Goal: Transaction & Acquisition: Purchase product/service

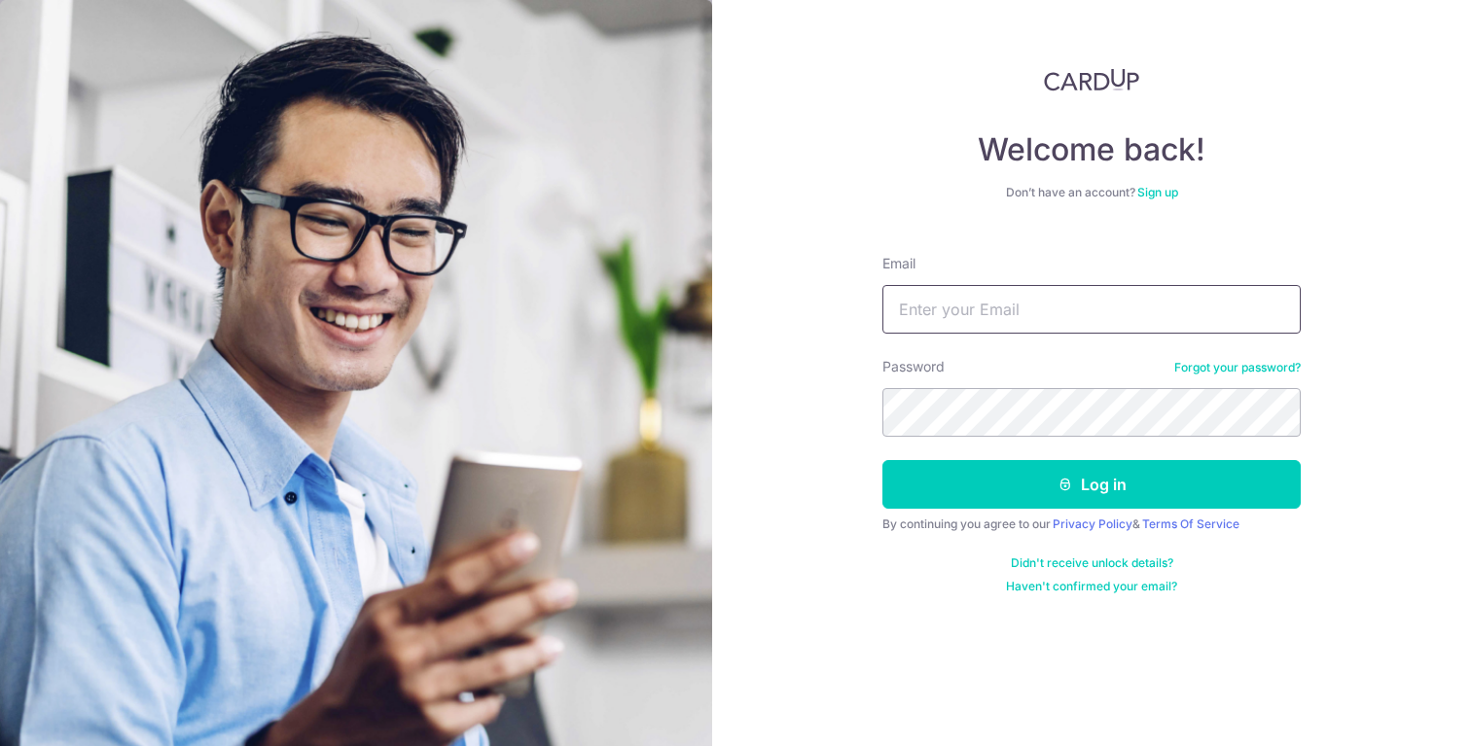
click at [977, 286] on input "Email" at bounding box center [1091, 309] width 418 height 49
type input "[EMAIL_ADDRESS][DOMAIN_NAME]"
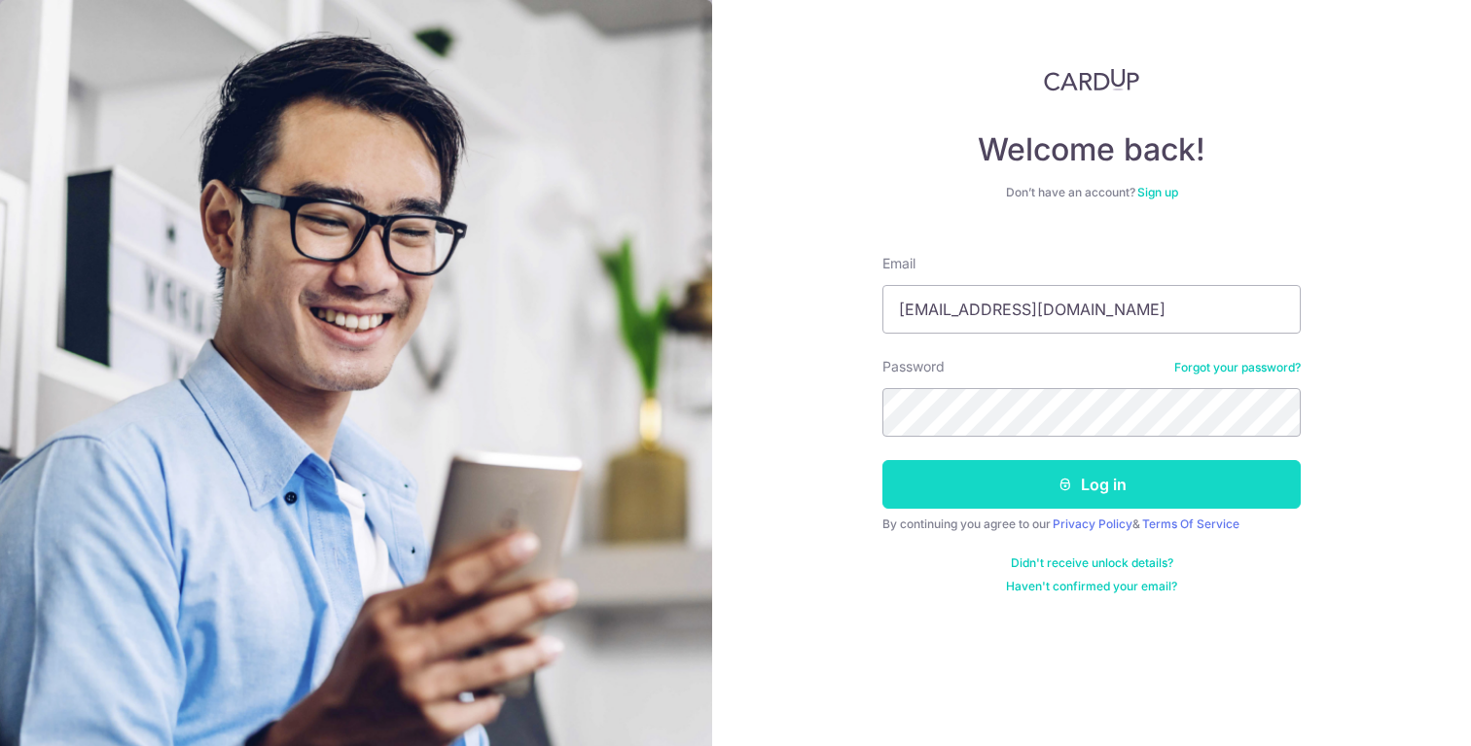
click at [1110, 491] on button "Log in" at bounding box center [1091, 484] width 418 height 49
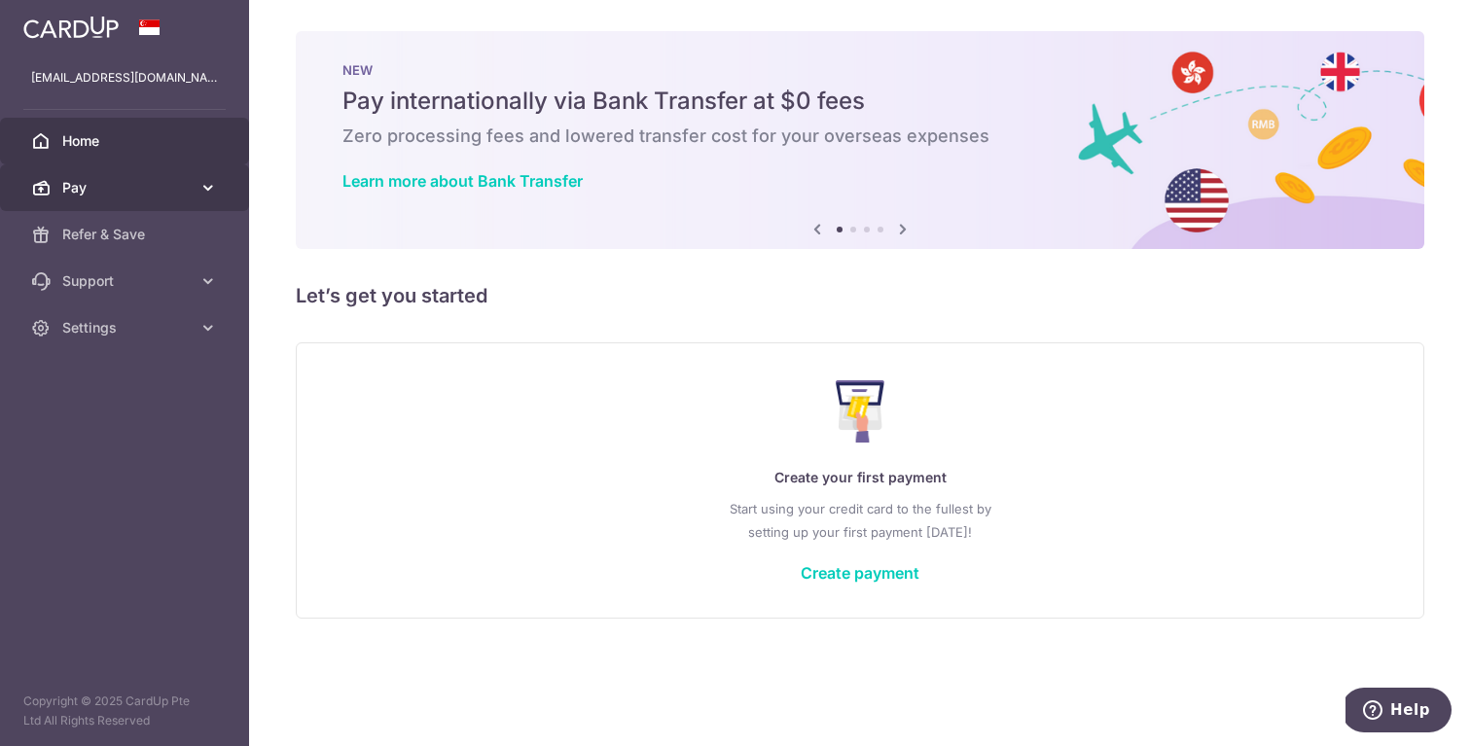
click at [115, 181] on span "Pay" at bounding box center [126, 187] width 128 height 19
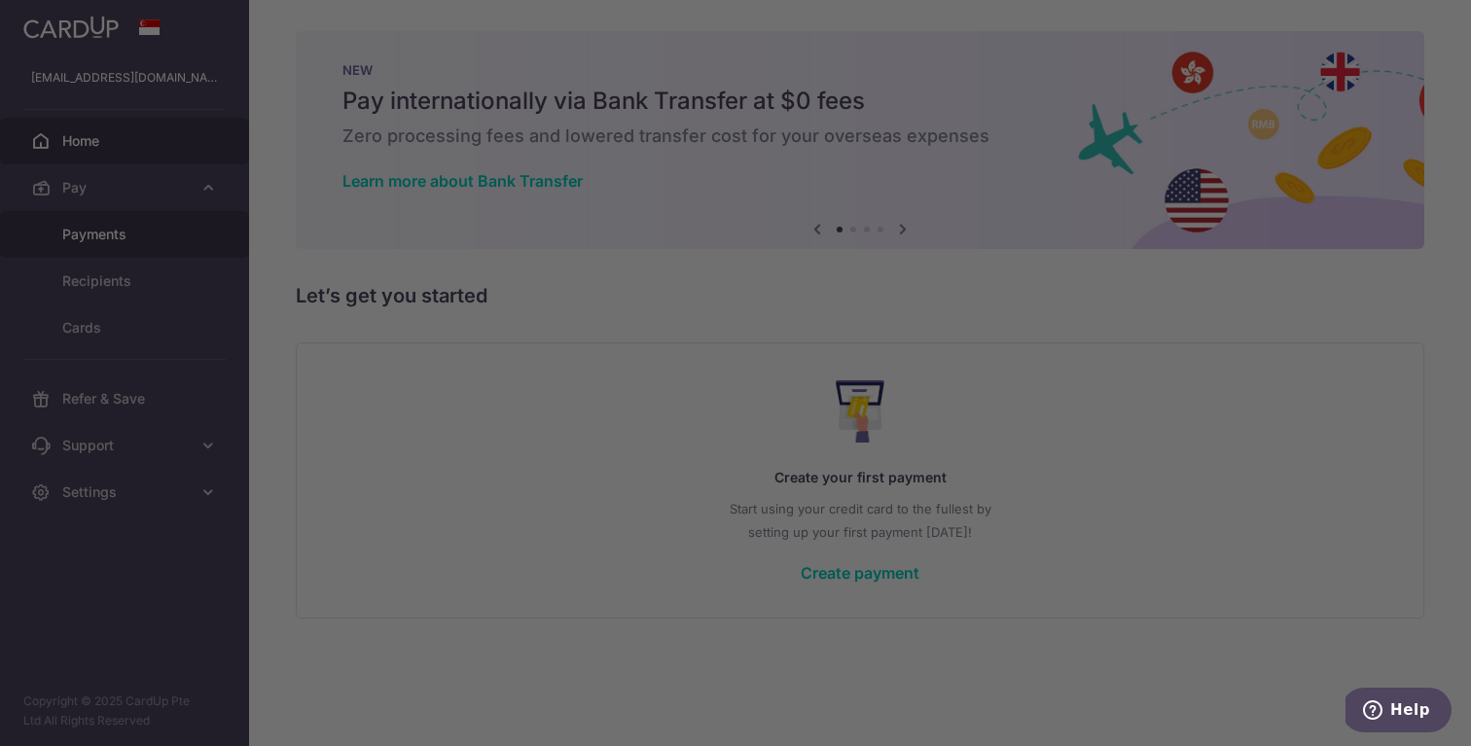
click at [125, 234] on body "ryansamuelthomas@gmail.com Home Pay Payments Recipients Cards Refer & Save Supp…" at bounding box center [735, 373] width 1471 height 746
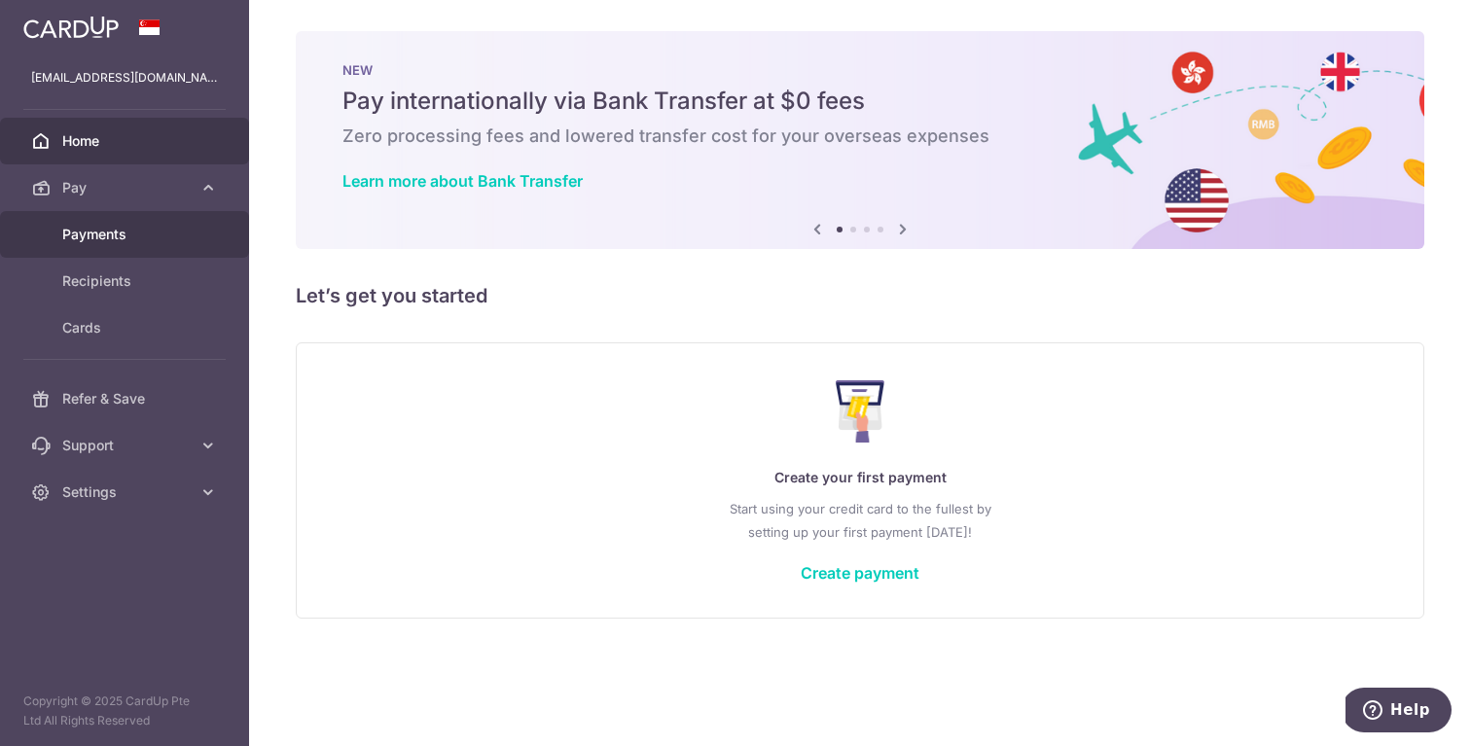
click at [136, 247] on link "Payments" at bounding box center [124, 234] width 249 height 47
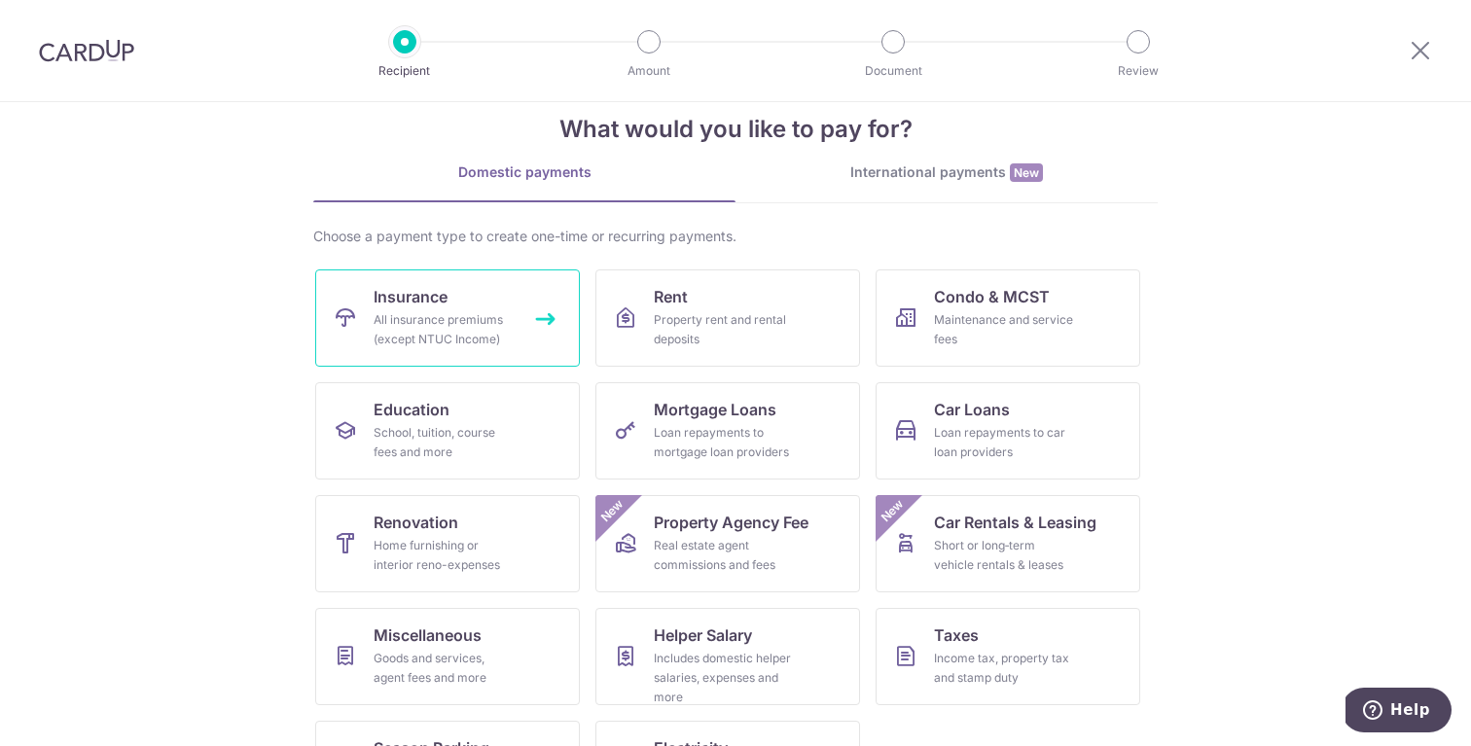
scroll to position [45, 0]
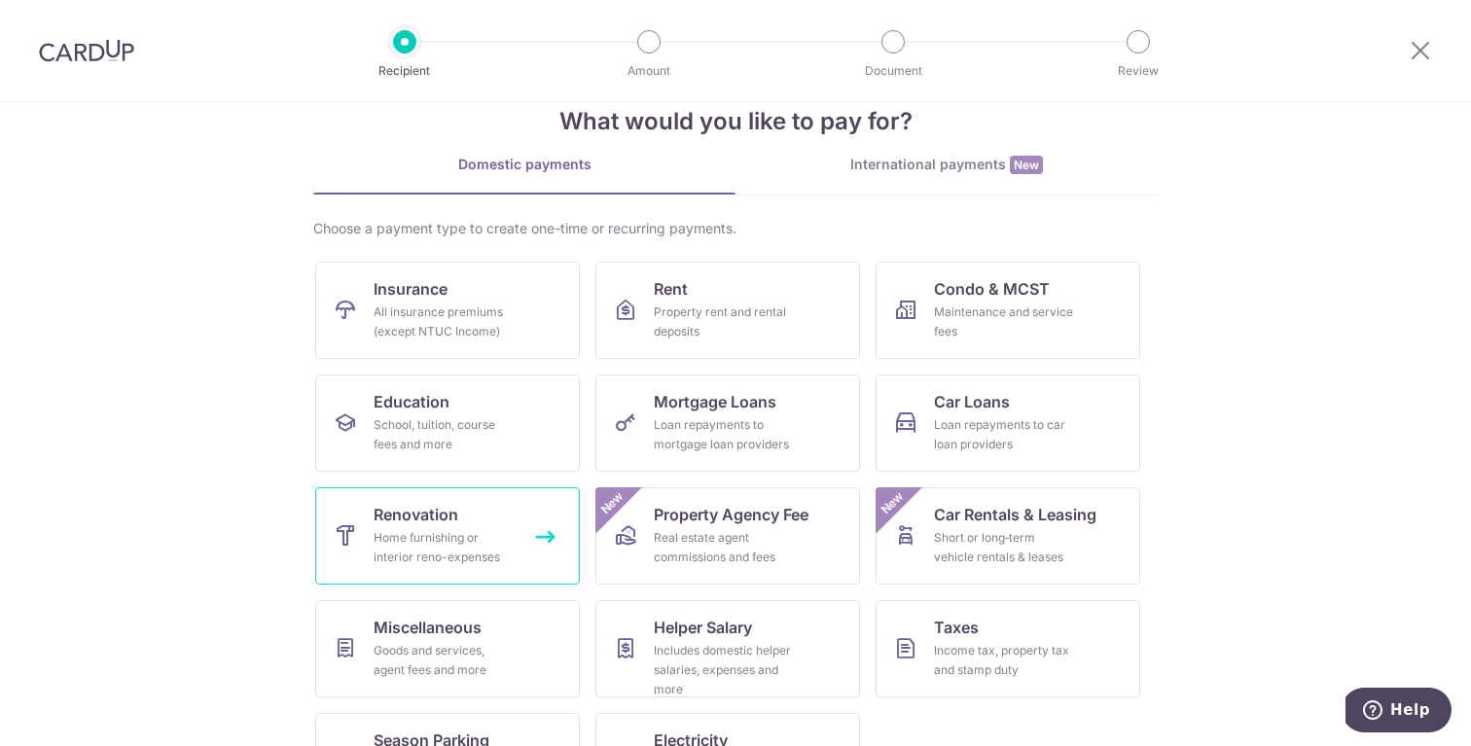
click at [488, 514] on link "Renovation Home furnishing or interior reno-expenses" at bounding box center [447, 535] width 265 height 97
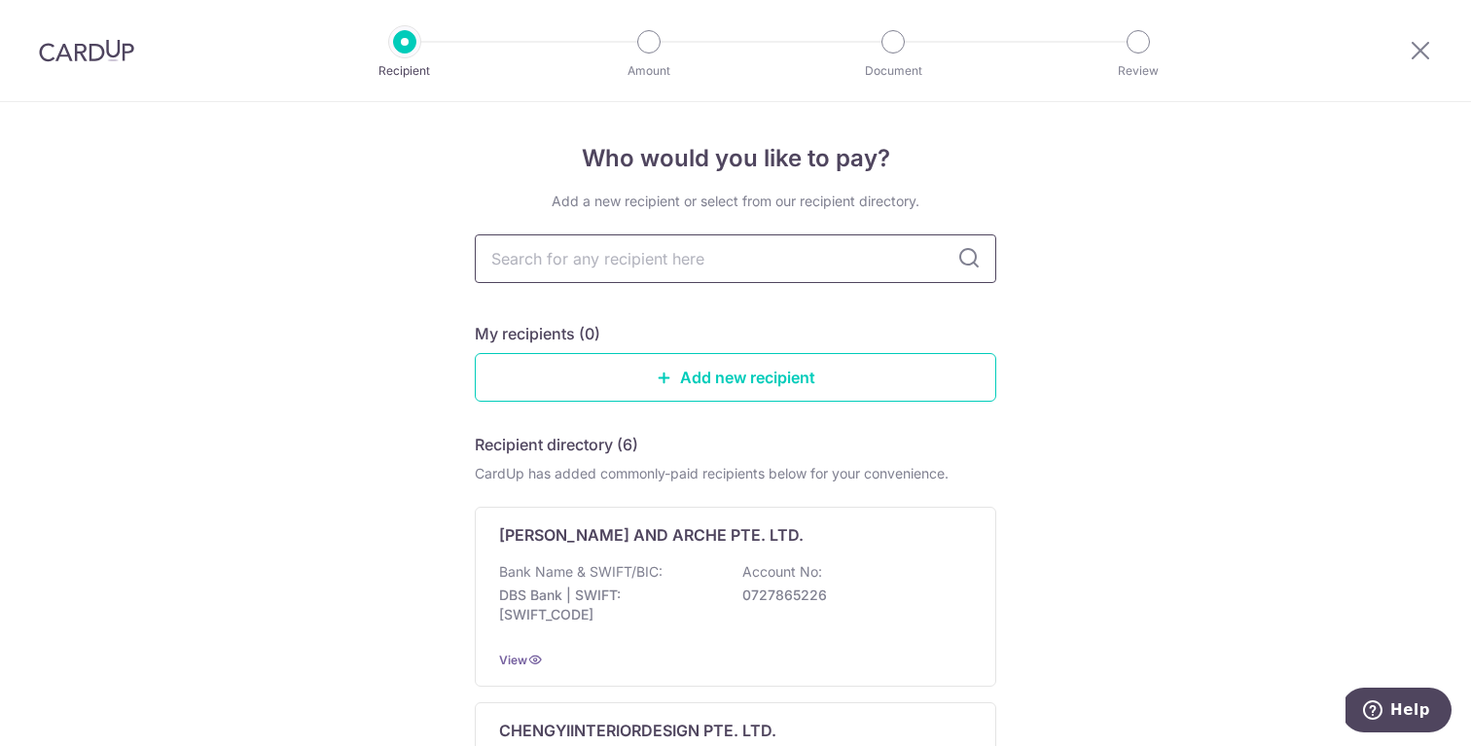
click at [656, 250] on input "text" at bounding box center [735, 258] width 521 height 49
click at [747, 385] on link "Add new recipient" at bounding box center [735, 377] width 521 height 49
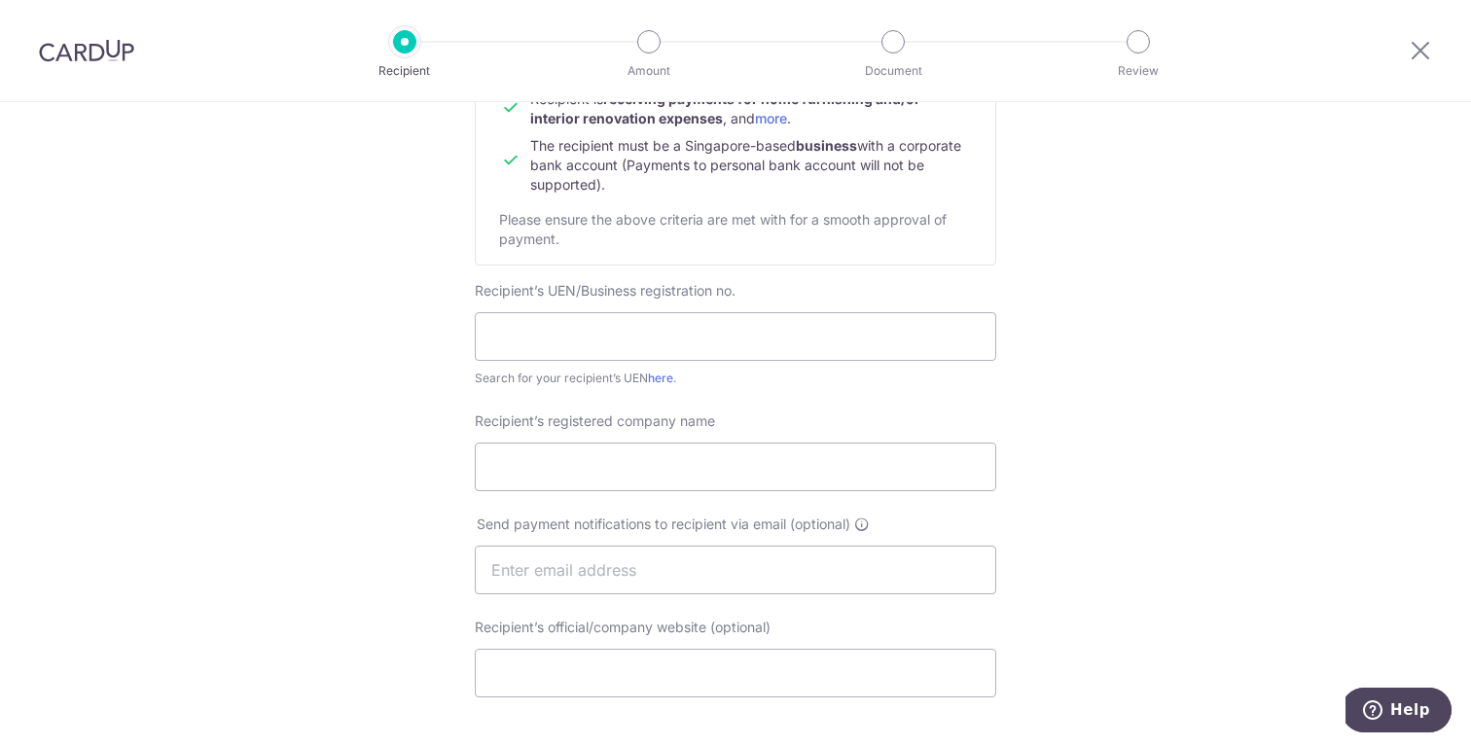
scroll to position [266, 0]
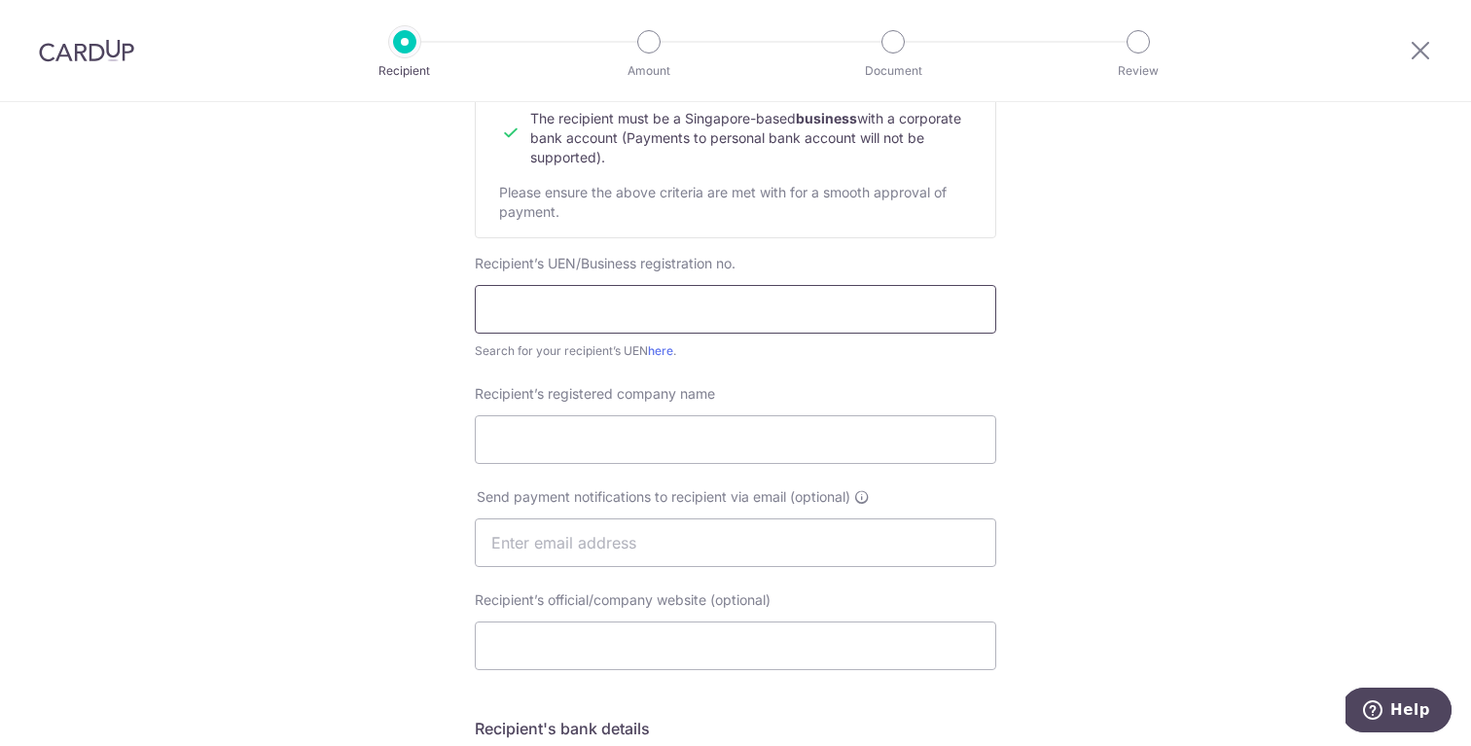
click at [696, 315] on input "text" at bounding box center [735, 309] width 521 height 49
paste input "202236028C)"
type input "202236028C"
click at [636, 430] on input "Recipient’s registered company name" at bounding box center [735, 439] width 521 height 49
click at [656, 350] on link "here" at bounding box center [660, 350] width 25 height 15
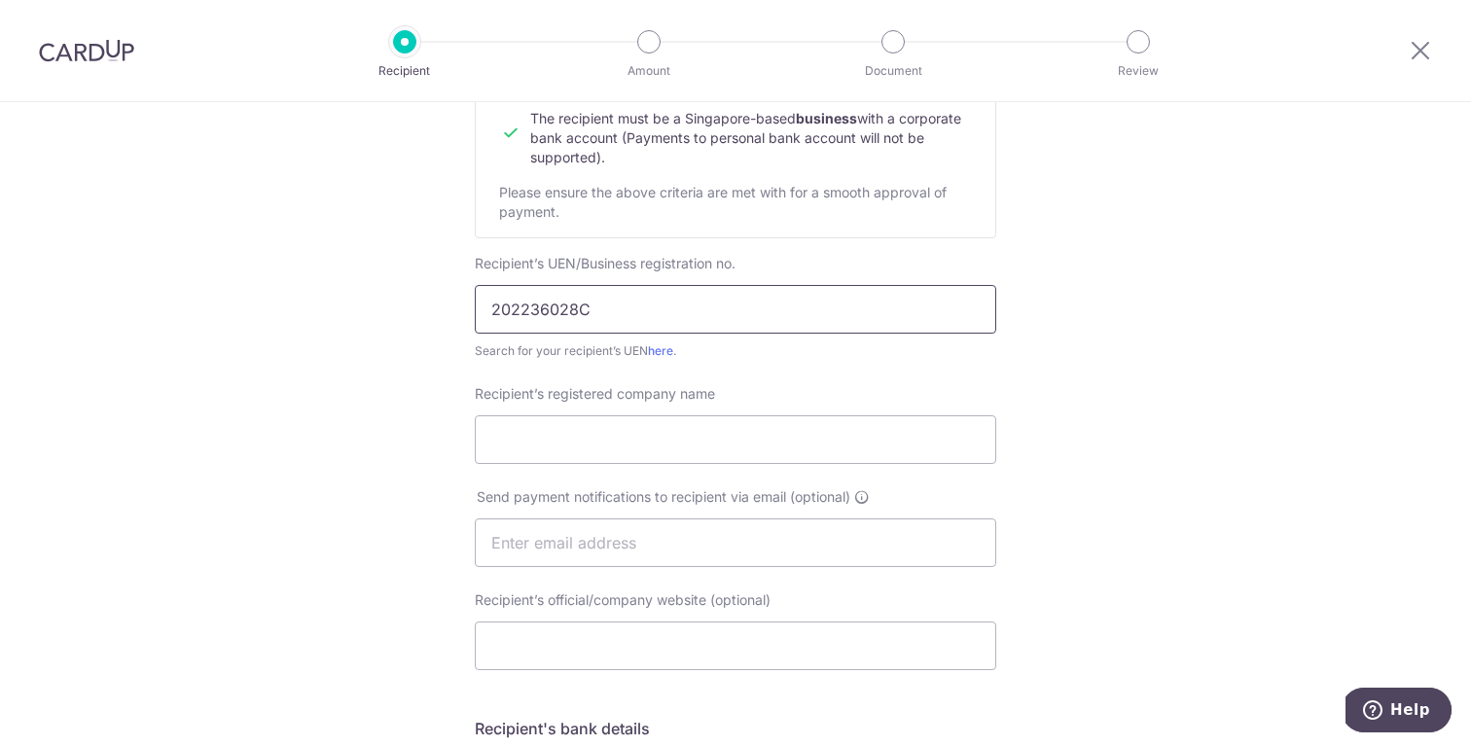
click at [542, 309] on input "202236028C" at bounding box center [735, 309] width 521 height 49
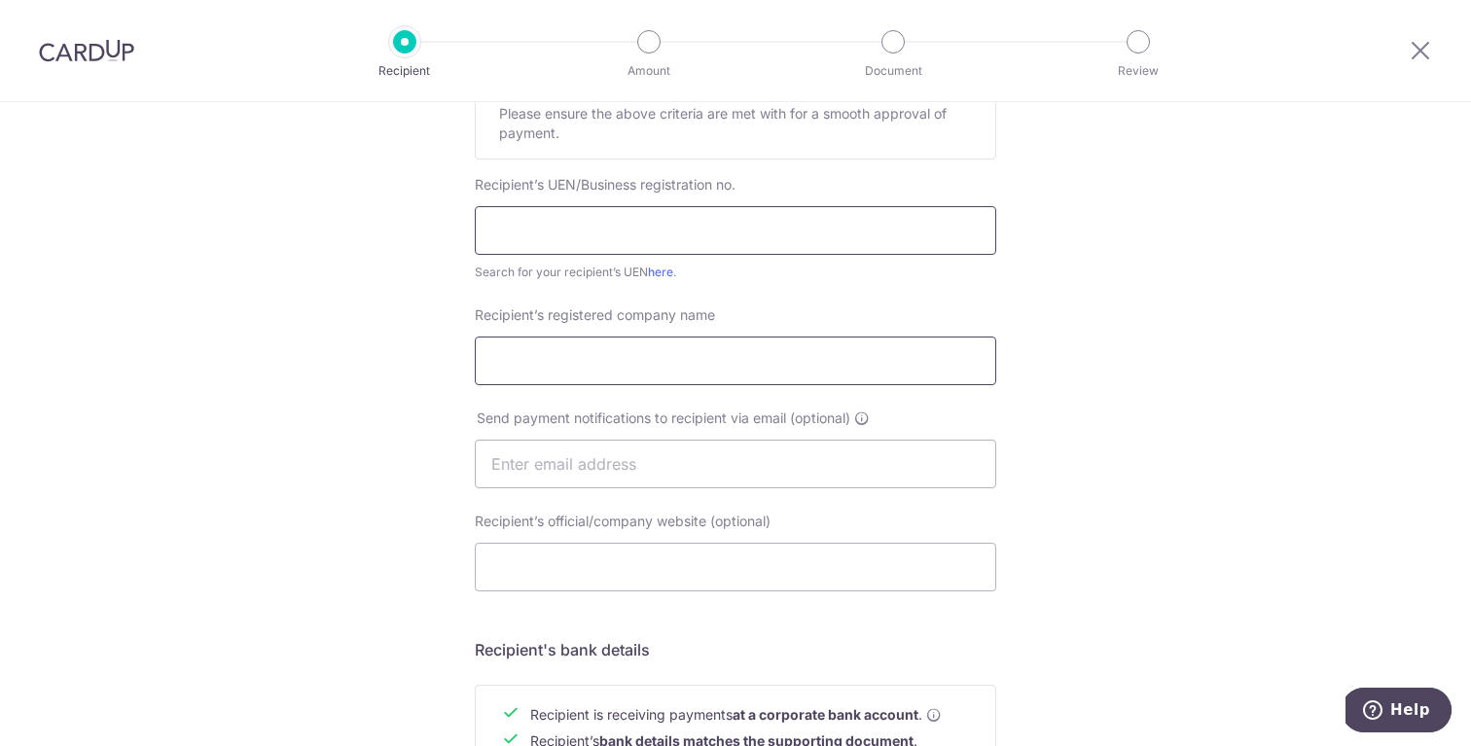
scroll to position [361, 0]
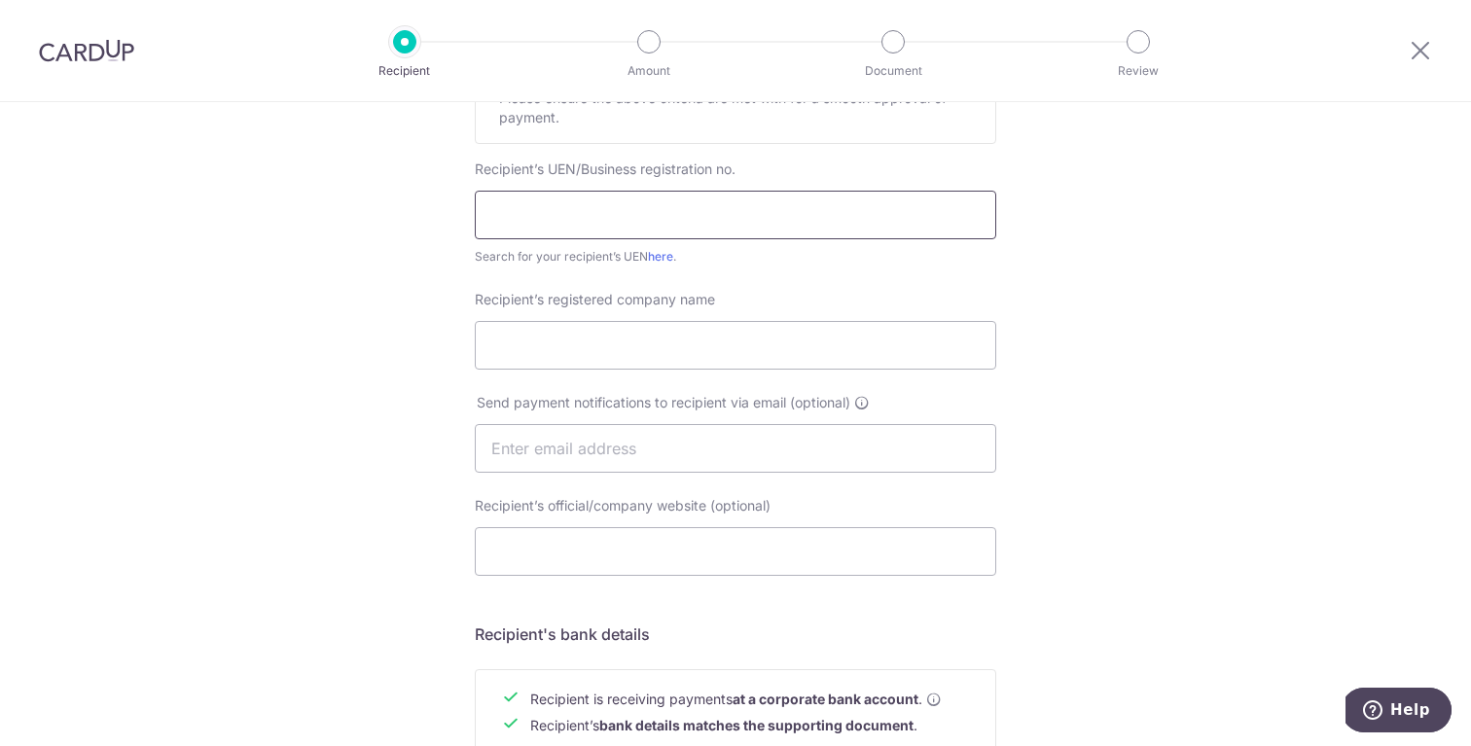
click at [543, 220] on input "text" at bounding box center [735, 215] width 521 height 49
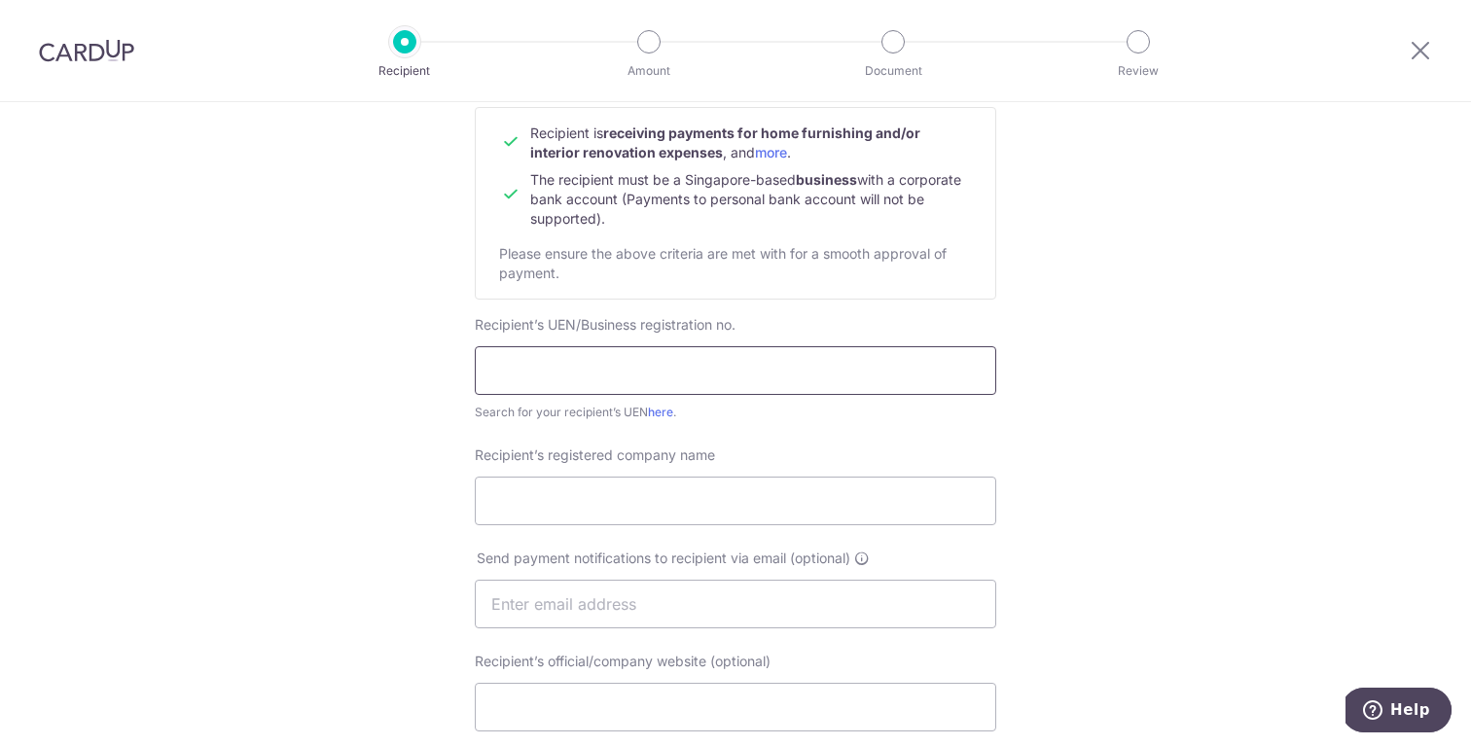
scroll to position [179, 0]
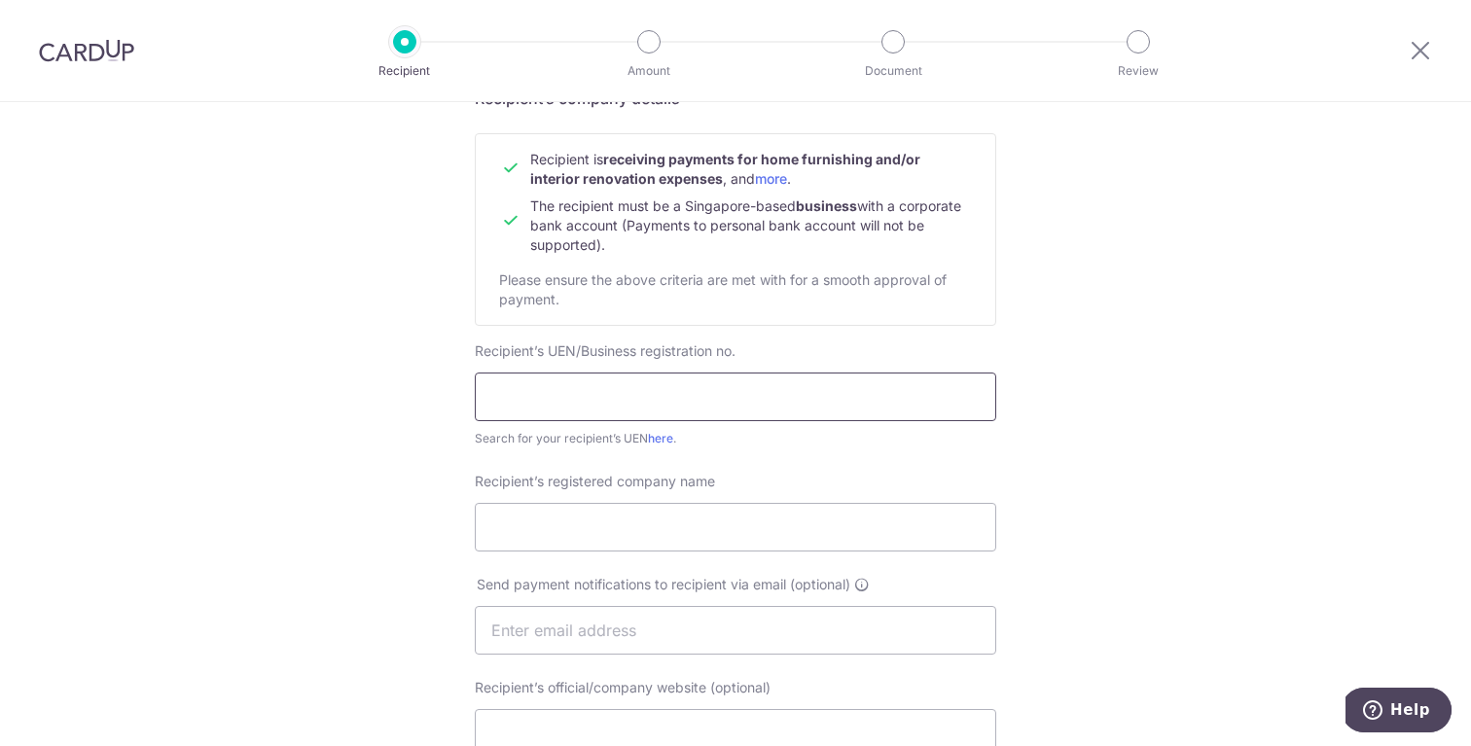
paste input "202236028C"
type input "202236028C"
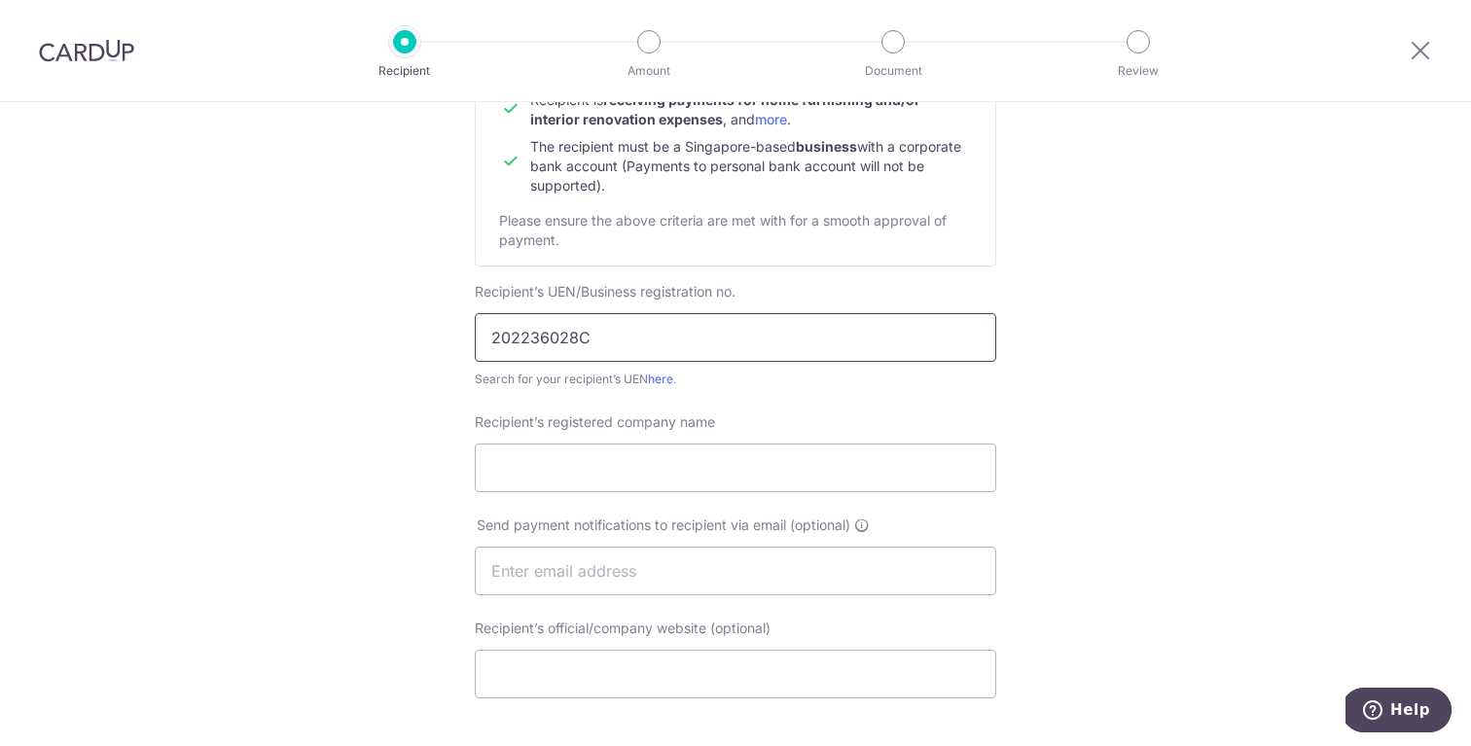
scroll to position [278, 0]
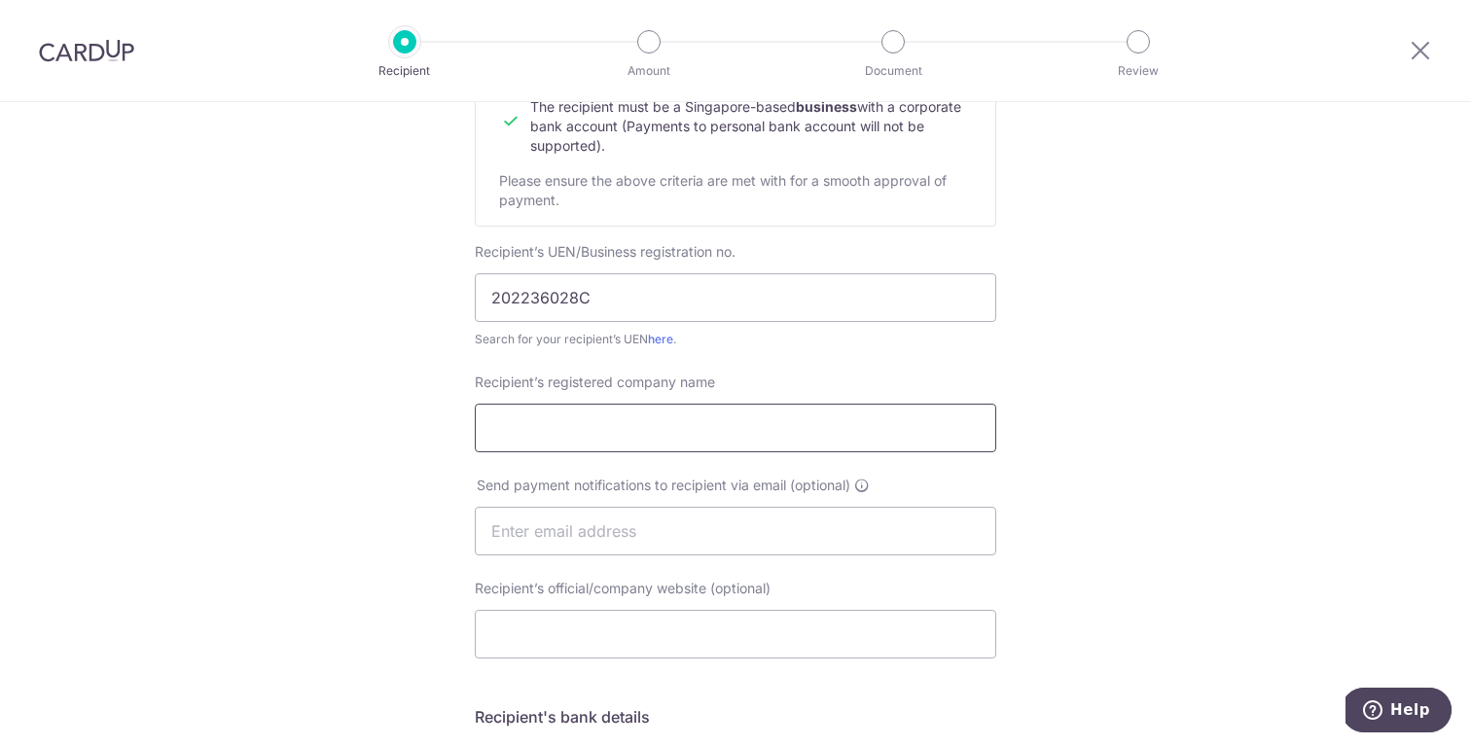
click at [588, 417] on input "Recipient’s registered company name" at bounding box center [735, 428] width 521 height 49
click at [612, 439] on input "Recipient’s registered company name" at bounding box center [735, 428] width 521 height 49
paste input "Kyra Concept Pte Ltd"
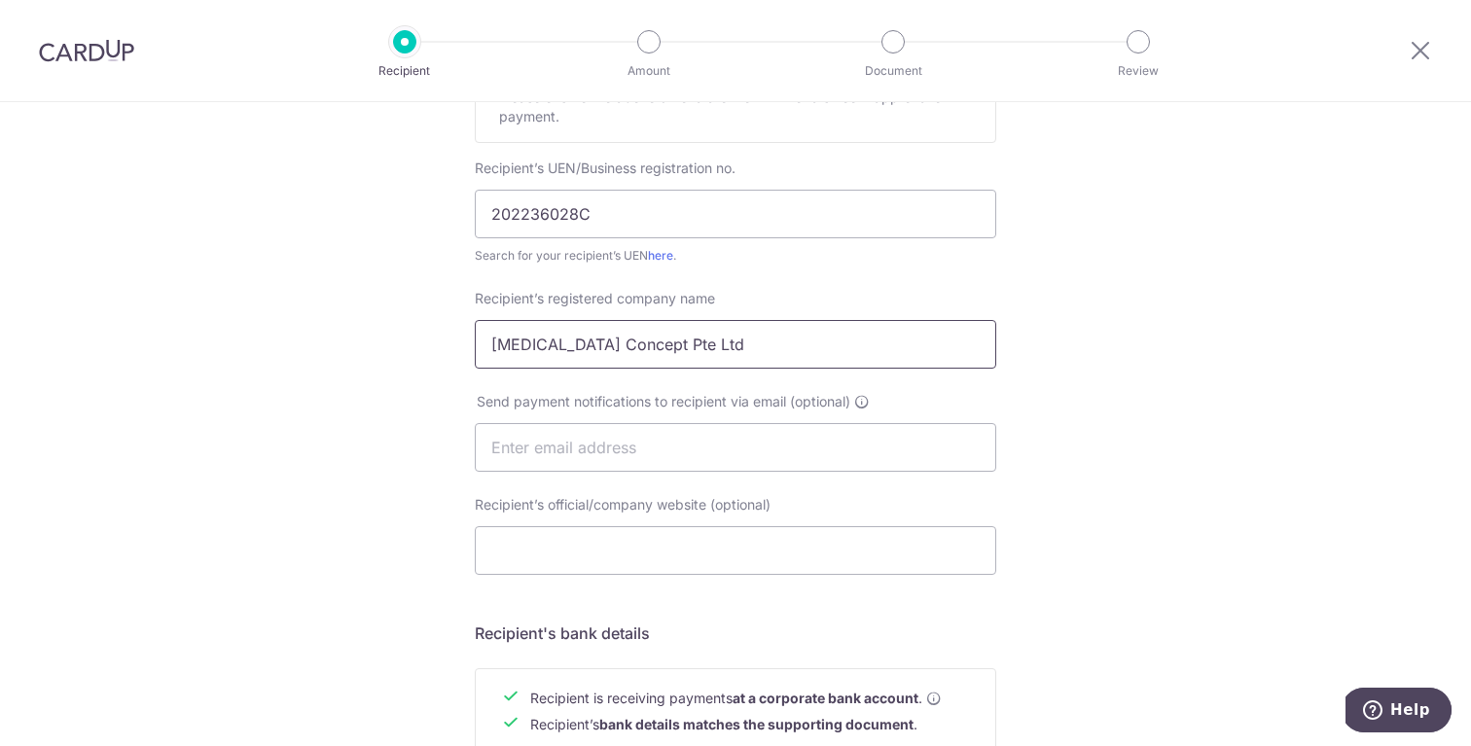
scroll to position [373, 0]
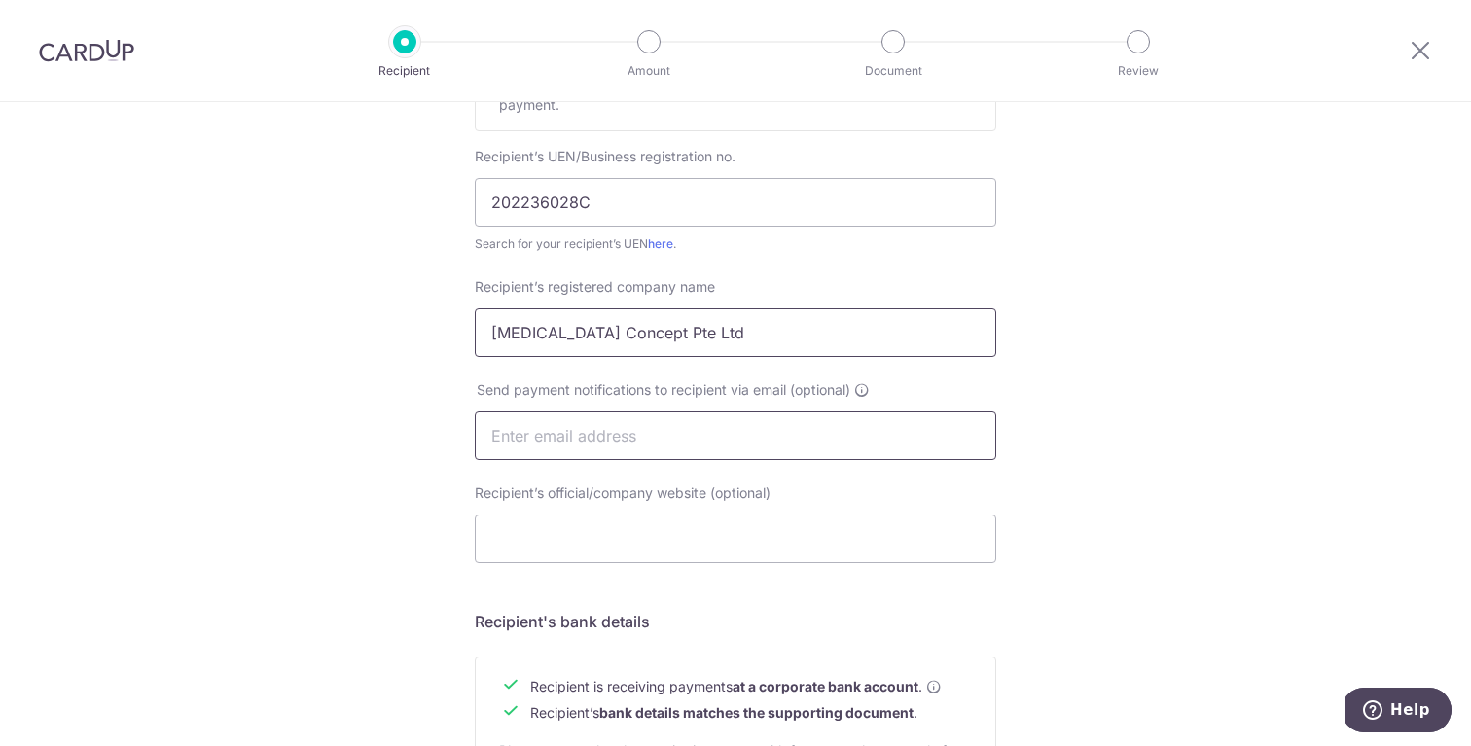
type input "Kyra Concept Pte Ltd"
click at [669, 433] on input "text" at bounding box center [735, 435] width 521 height 49
type input "[EMAIL_ADDRESS][DOMAIN_NAME]"
click at [585, 534] on input "Recipient’s official/company website (optional)" at bounding box center [735, 538] width 521 height 49
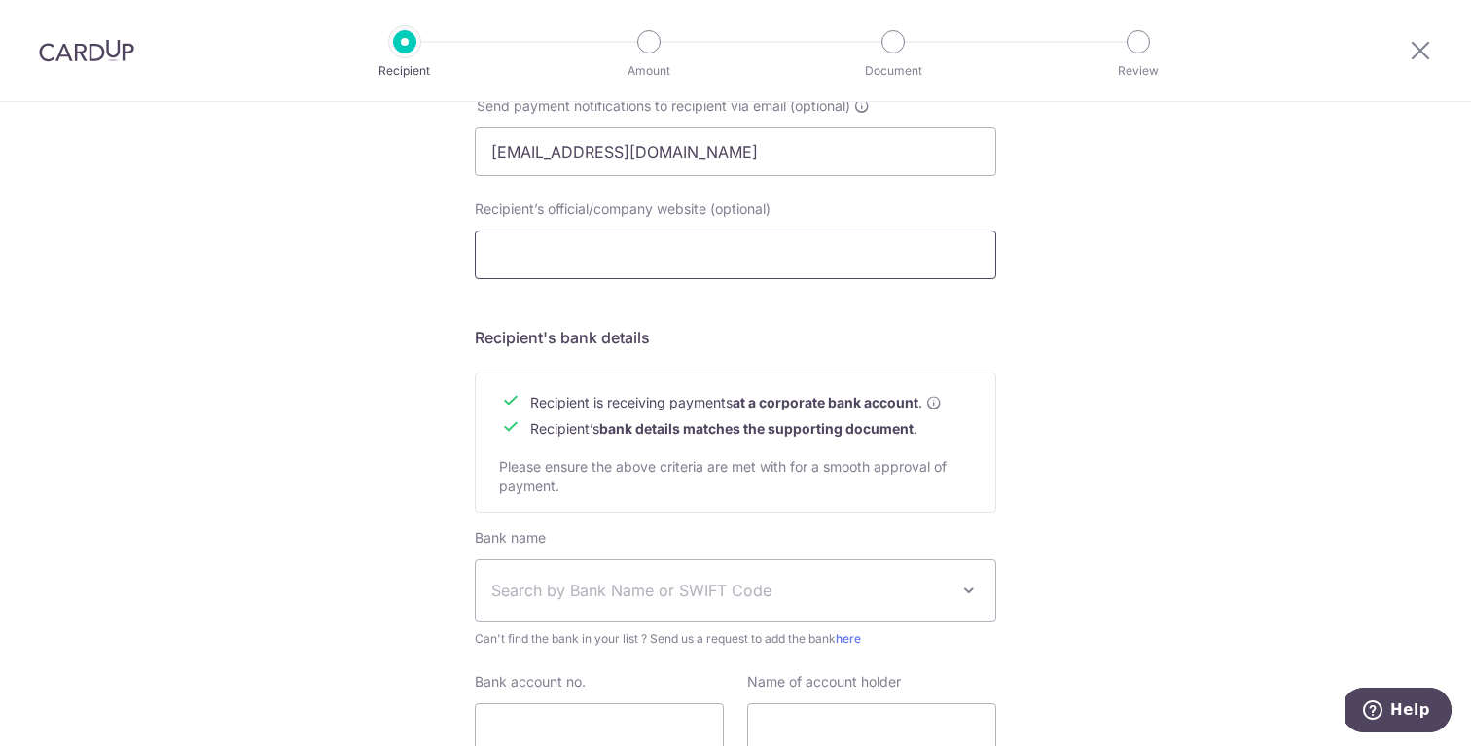
scroll to position [670, 0]
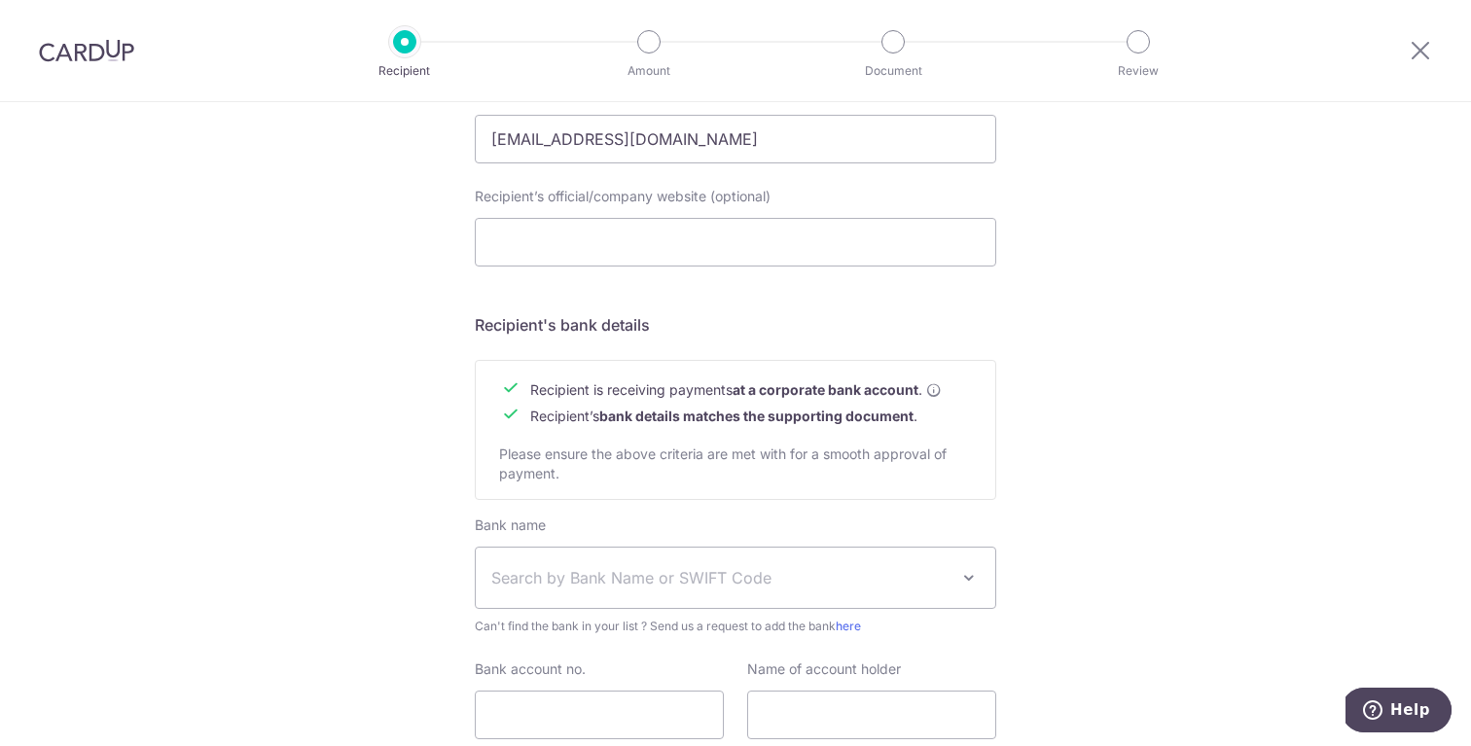
click at [910, 306] on form "Recipient’s company details Recipient is receiving payments for home furnishing…" at bounding box center [735, 199] width 521 height 1208
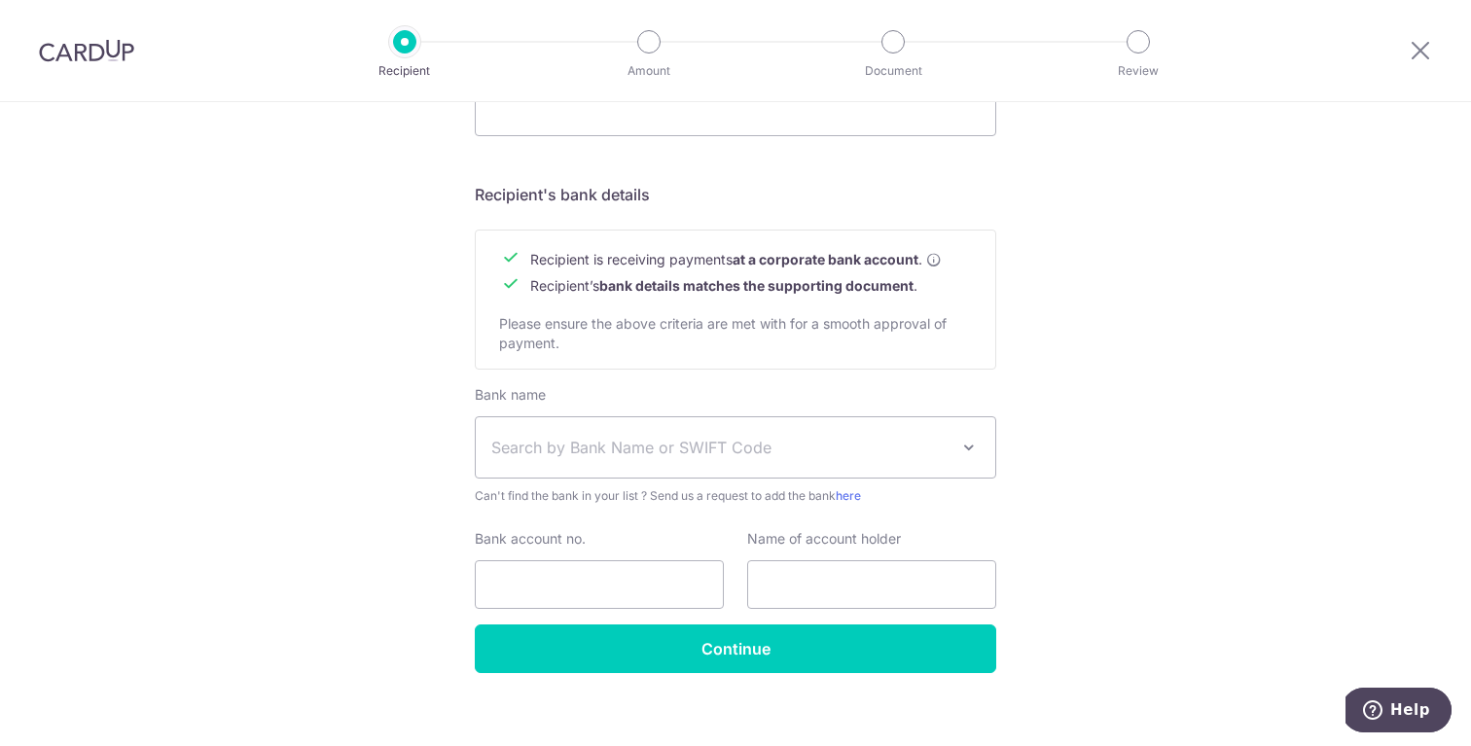
scroll to position [818, 0]
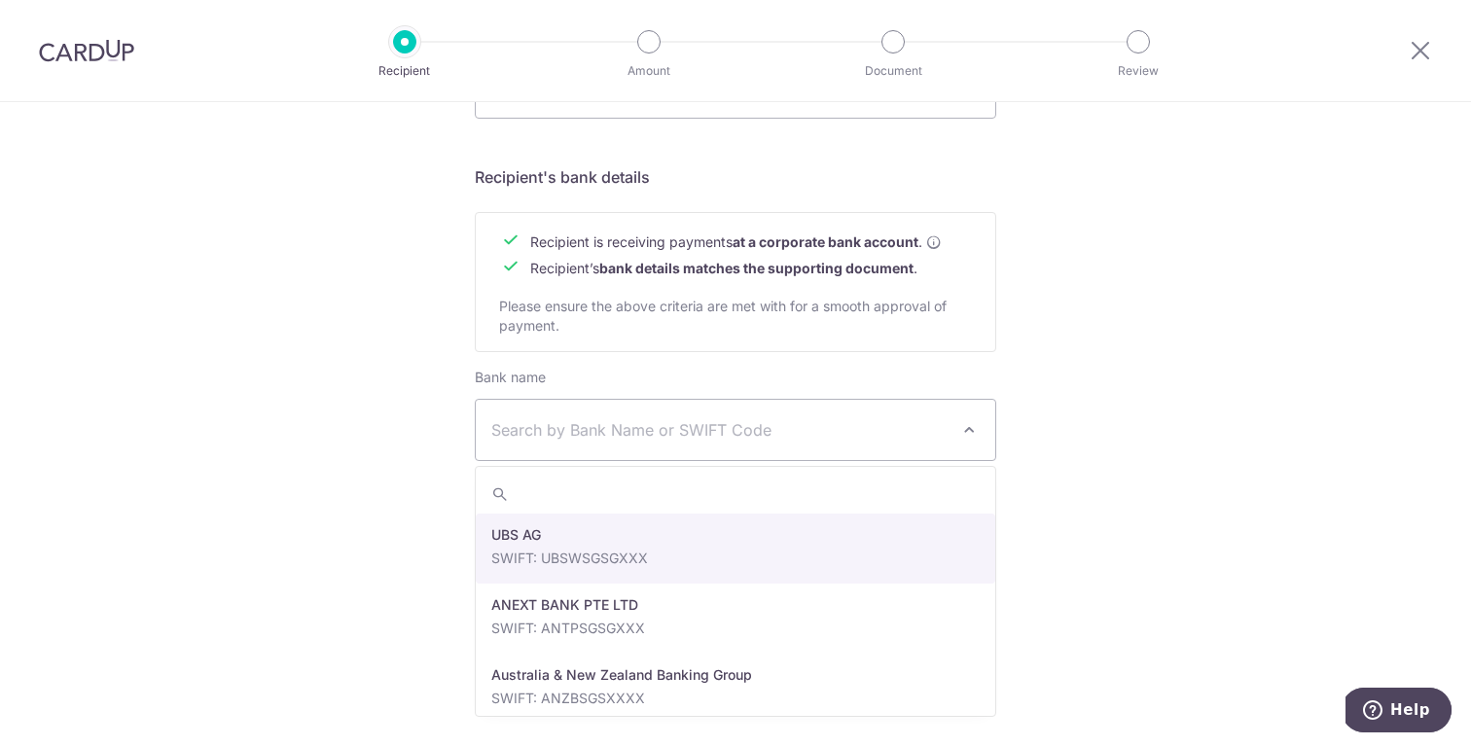
click at [692, 433] on span "Search by Bank Name or SWIFT Code" at bounding box center [719, 429] width 457 height 23
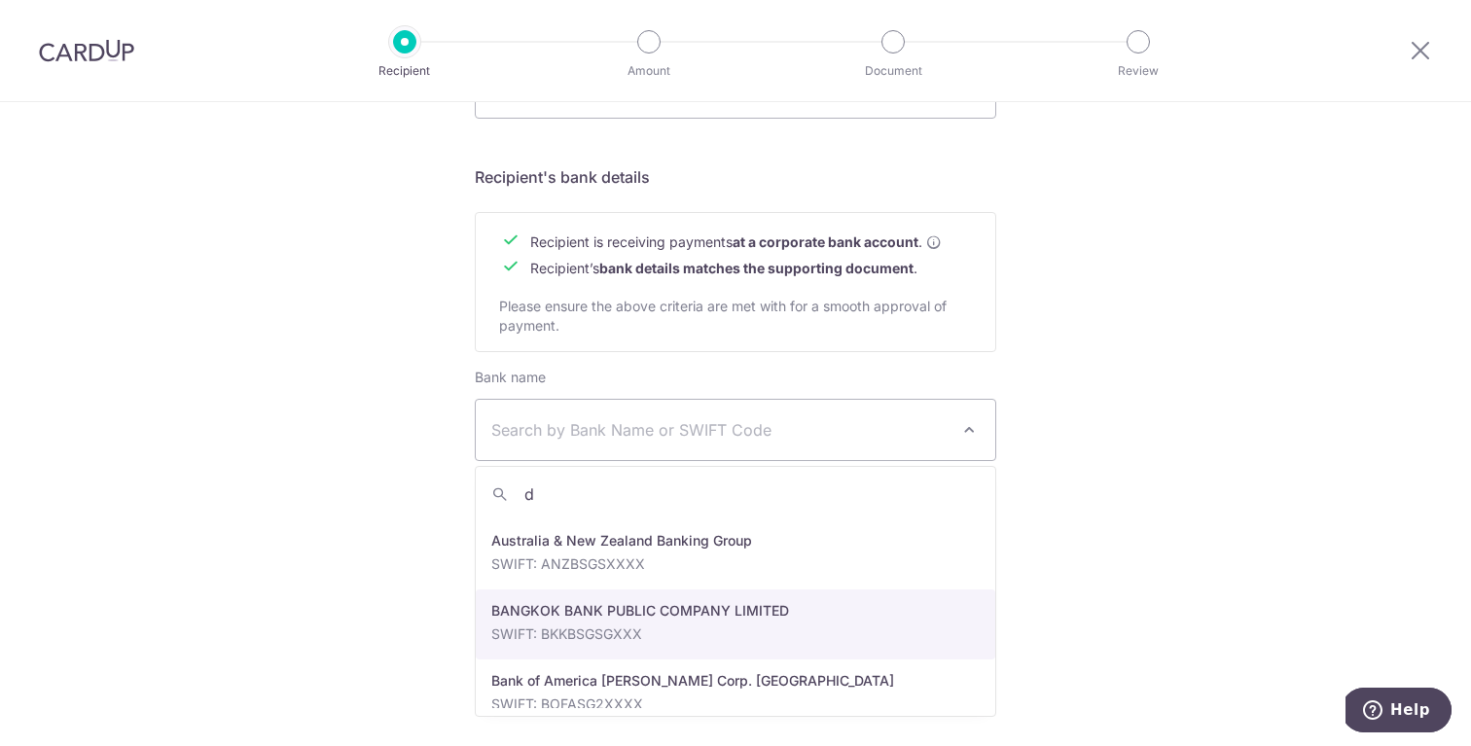
scroll to position [0, 0]
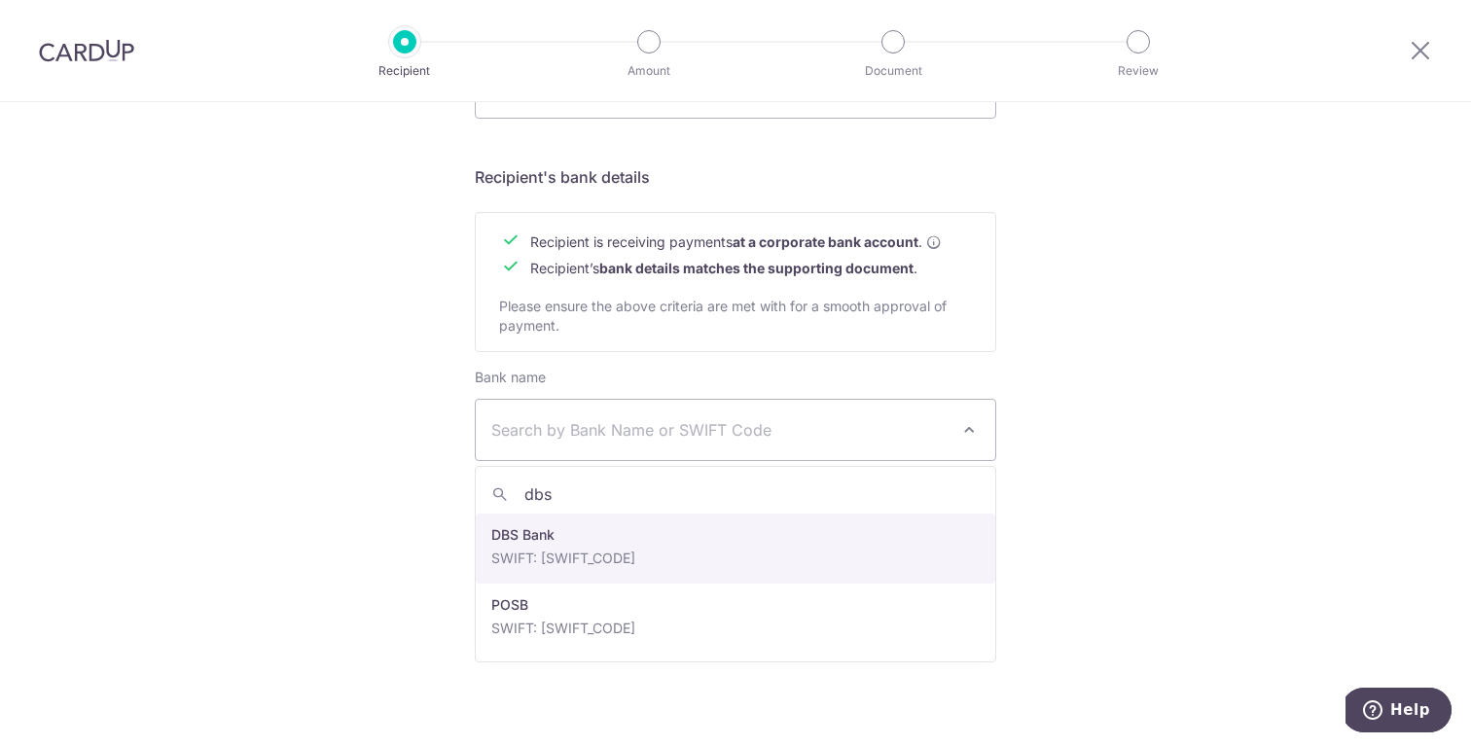
type input "dbs"
select select "6"
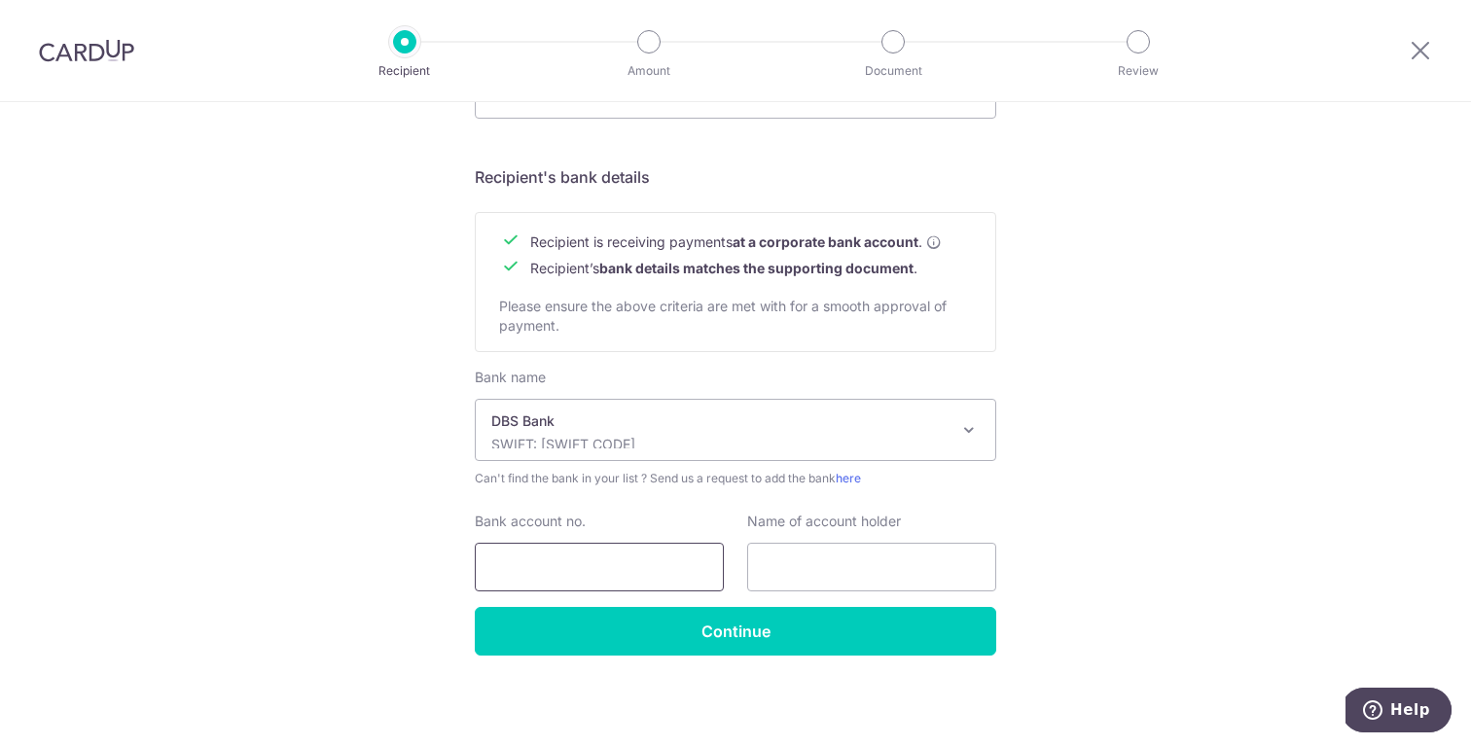
click at [554, 577] on input "Bank account no." at bounding box center [599, 567] width 249 height 49
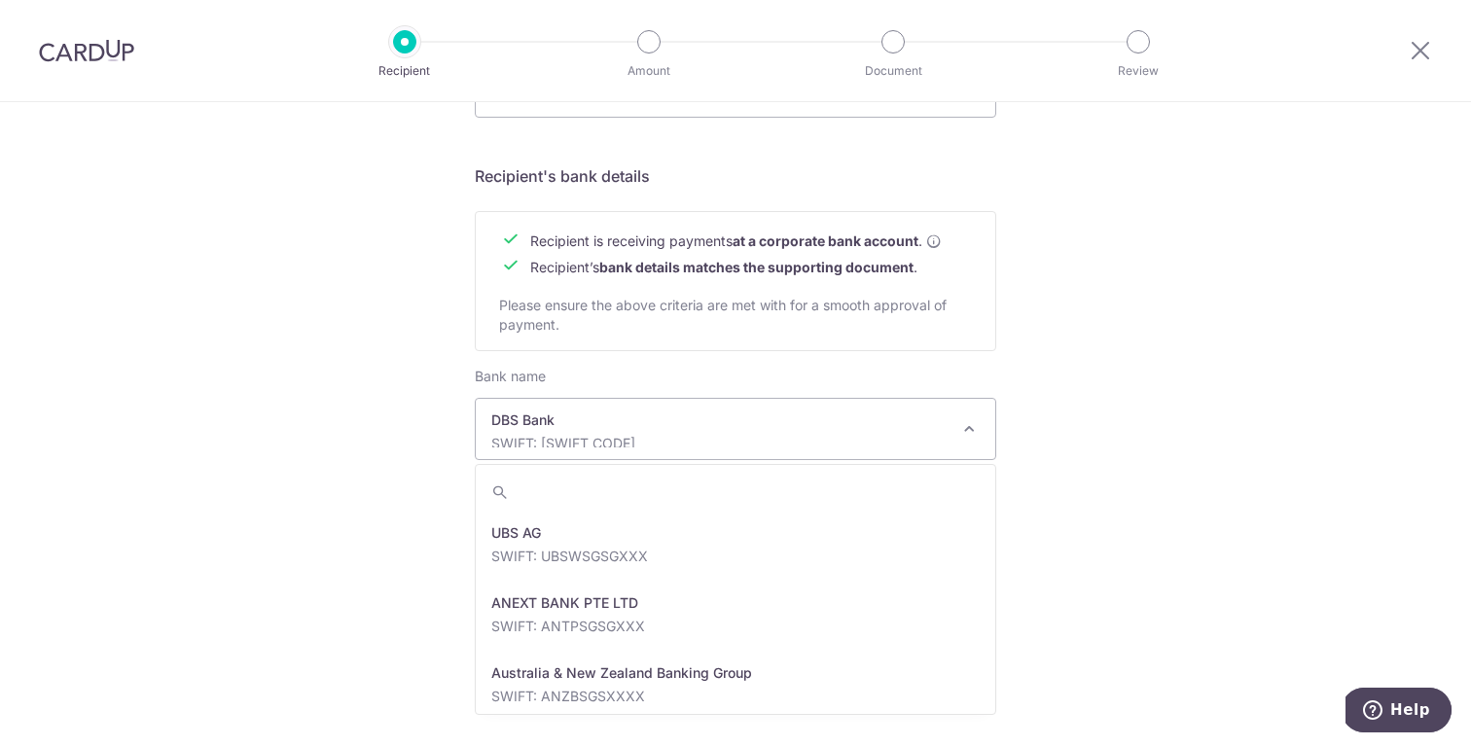
click at [604, 425] on p "DBS Bank" at bounding box center [719, 419] width 457 height 19
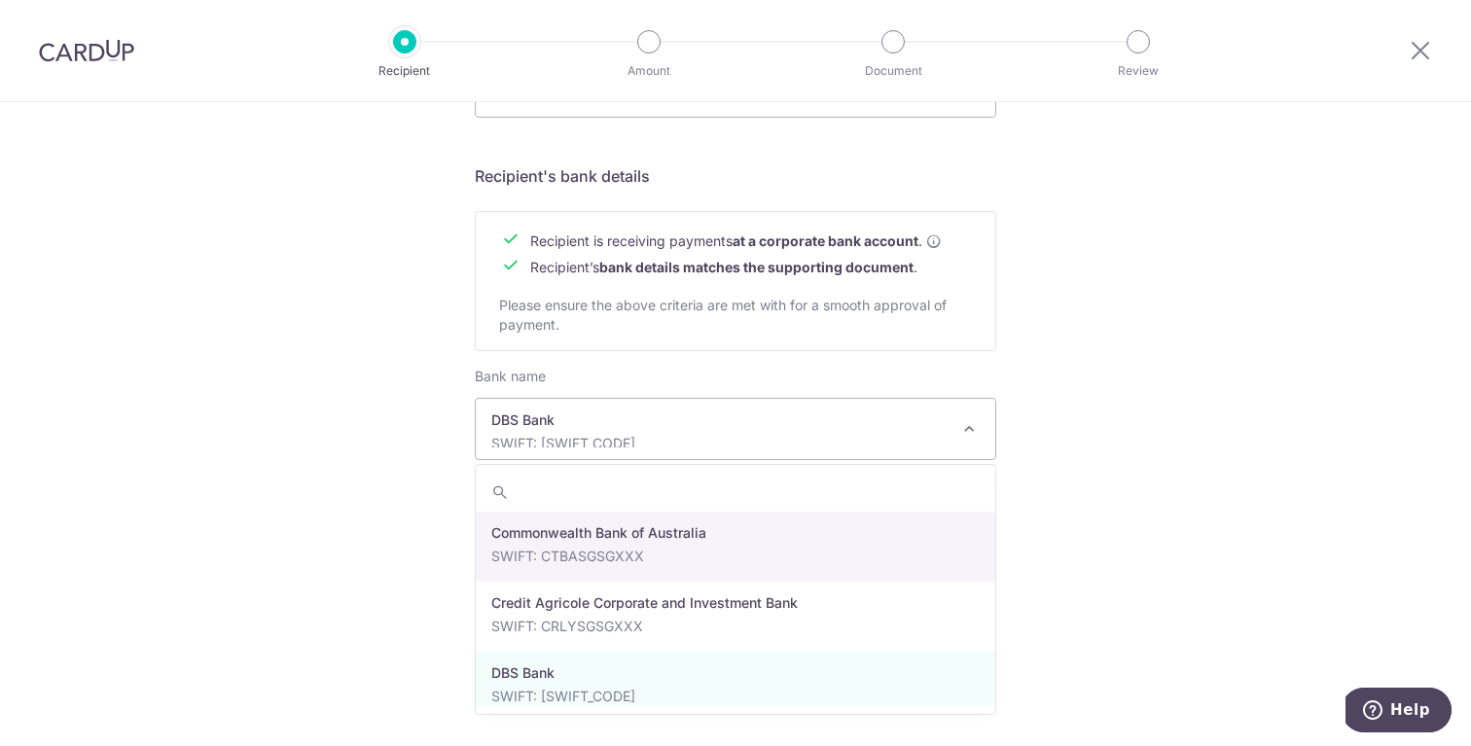
click at [523, 483] on input "search" at bounding box center [735, 492] width 519 height 39
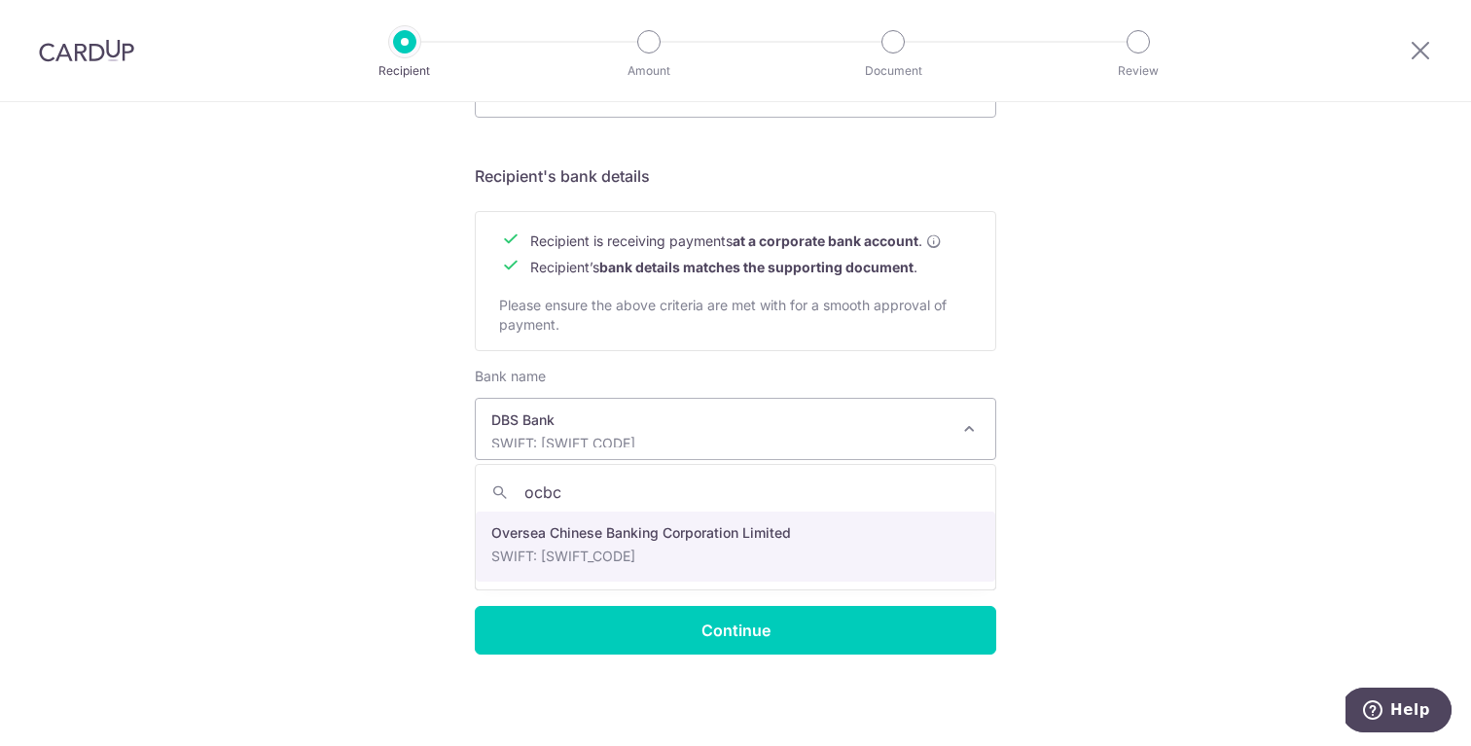
type input "ocbc"
select select "12"
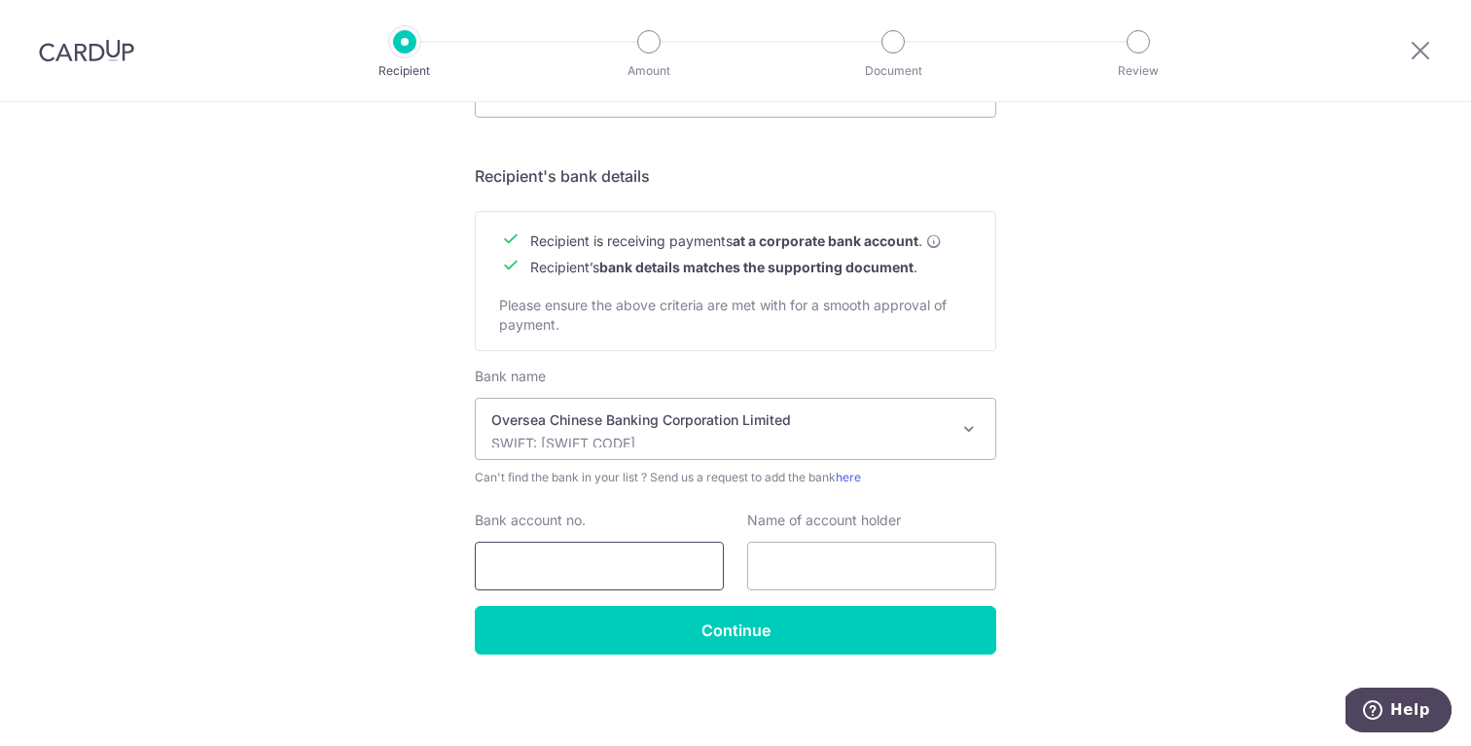
click at [621, 562] on input "Bank account no." at bounding box center [599, 566] width 249 height 49
paste input "5952-6614-9001"
type input "5952-6614-9001"
click at [806, 550] on input "text" at bounding box center [871, 566] width 249 height 49
paste input "Kyra Concept Pte Ltd"
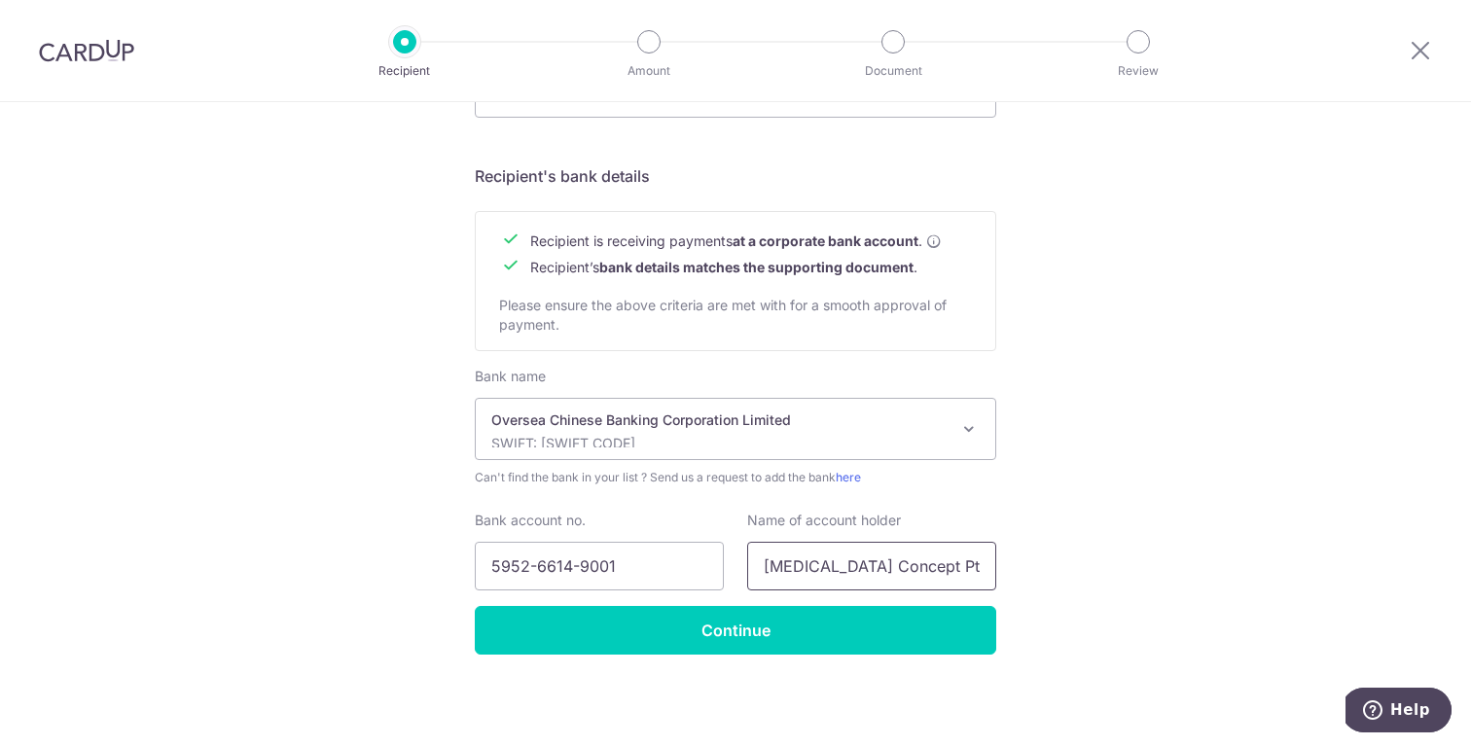
click at [763, 570] on input "Kyra Concept Pte Ltd" at bounding box center [871, 566] width 249 height 49
type input "Kyra Concept Pte Ltd"
click at [582, 569] on input "5952-6614-9001" at bounding box center [599, 566] width 249 height 49
type input "595266149001"
click at [372, 541] on div "Who would you like to pay? Your recipient does not need a CardUp account to rec…" at bounding box center [735, 14] width 1471 height 1463
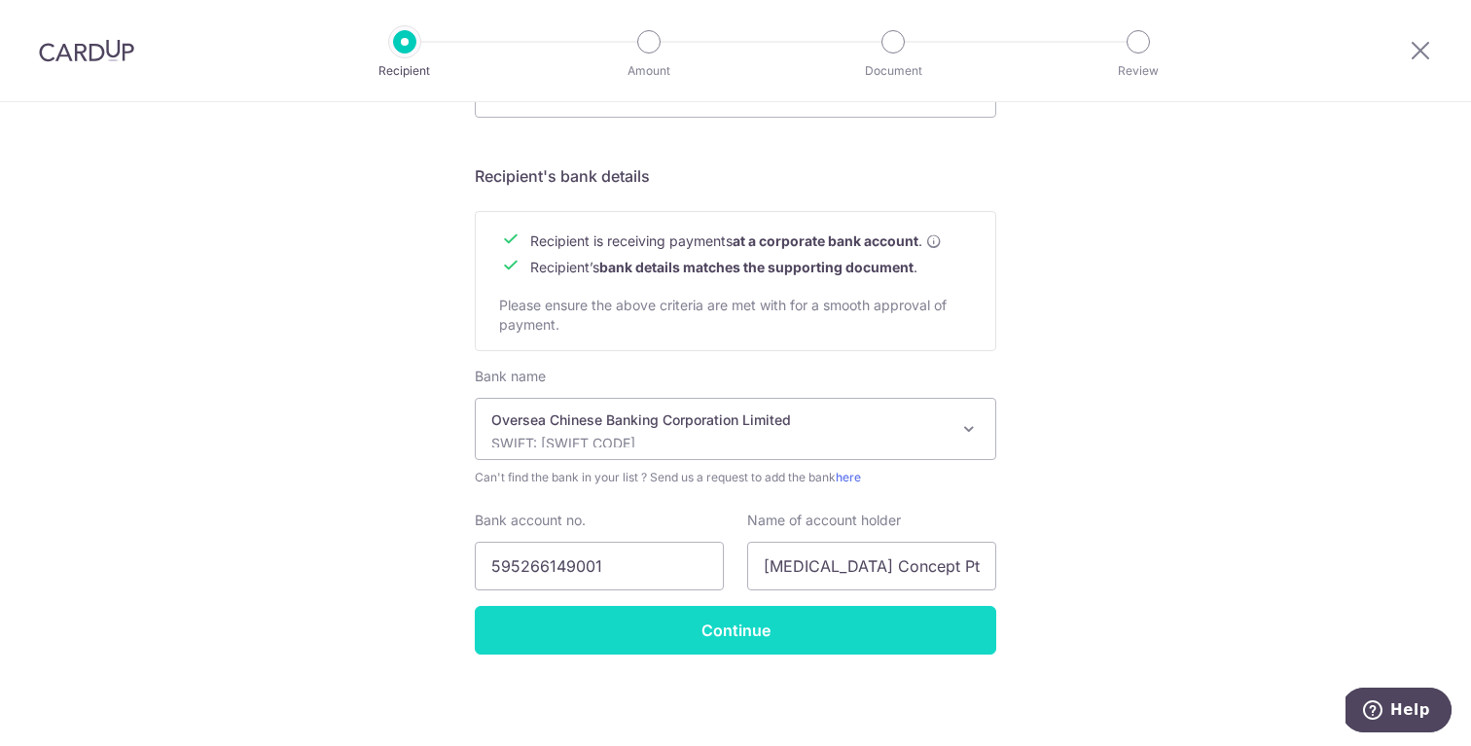
click at [823, 643] on input "Continue" at bounding box center [735, 630] width 521 height 49
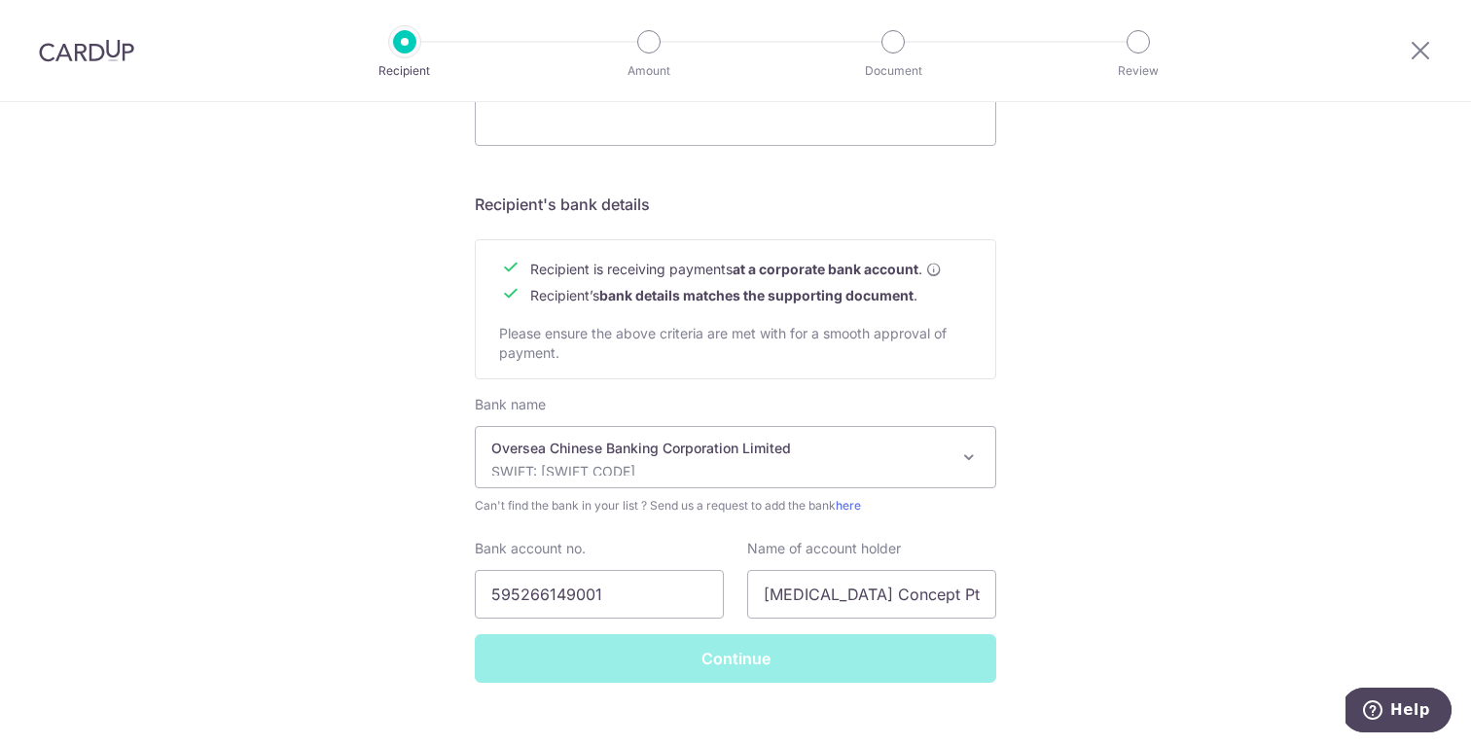
scroll to position [738, 0]
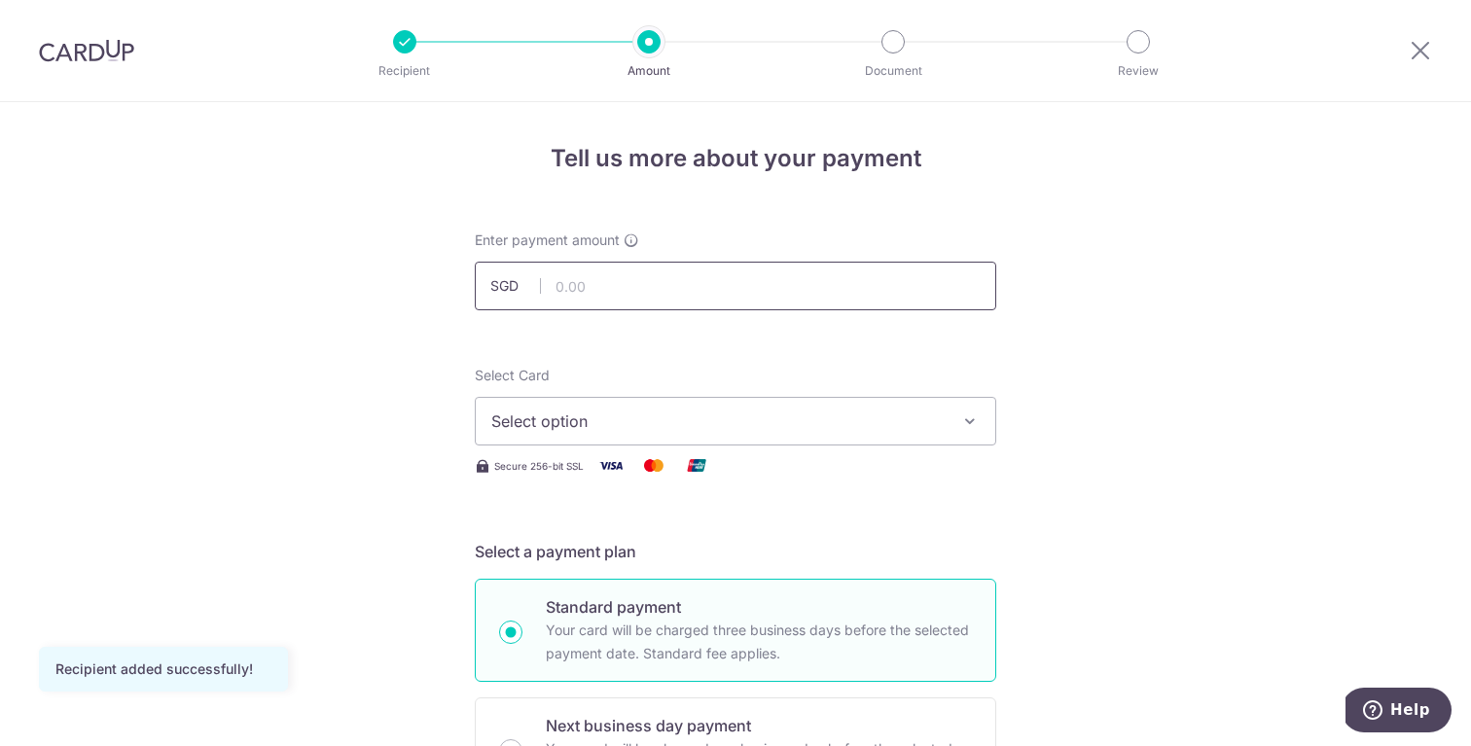
click at [639, 287] on input "text" at bounding box center [735, 286] width 521 height 49
type input "1,775.00"
click at [667, 397] on button "Select option" at bounding box center [735, 421] width 521 height 49
click at [652, 402] on button "Select option" at bounding box center [735, 421] width 521 height 49
click at [649, 417] on span "Select option" at bounding box center [717, 420] width 453 height 23
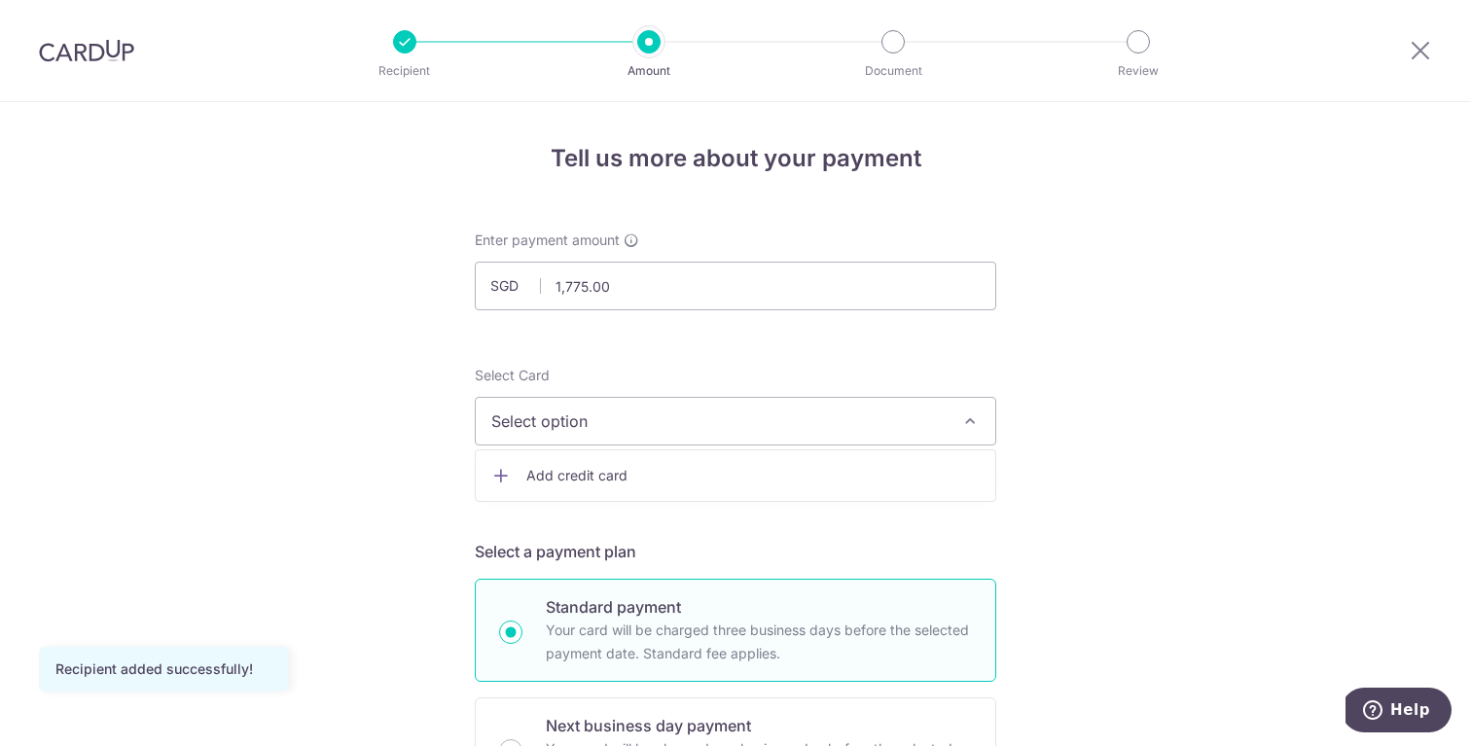
click at [621, 487] on link "Add credit card" at bounding box center [735, 475] width 519 height 35
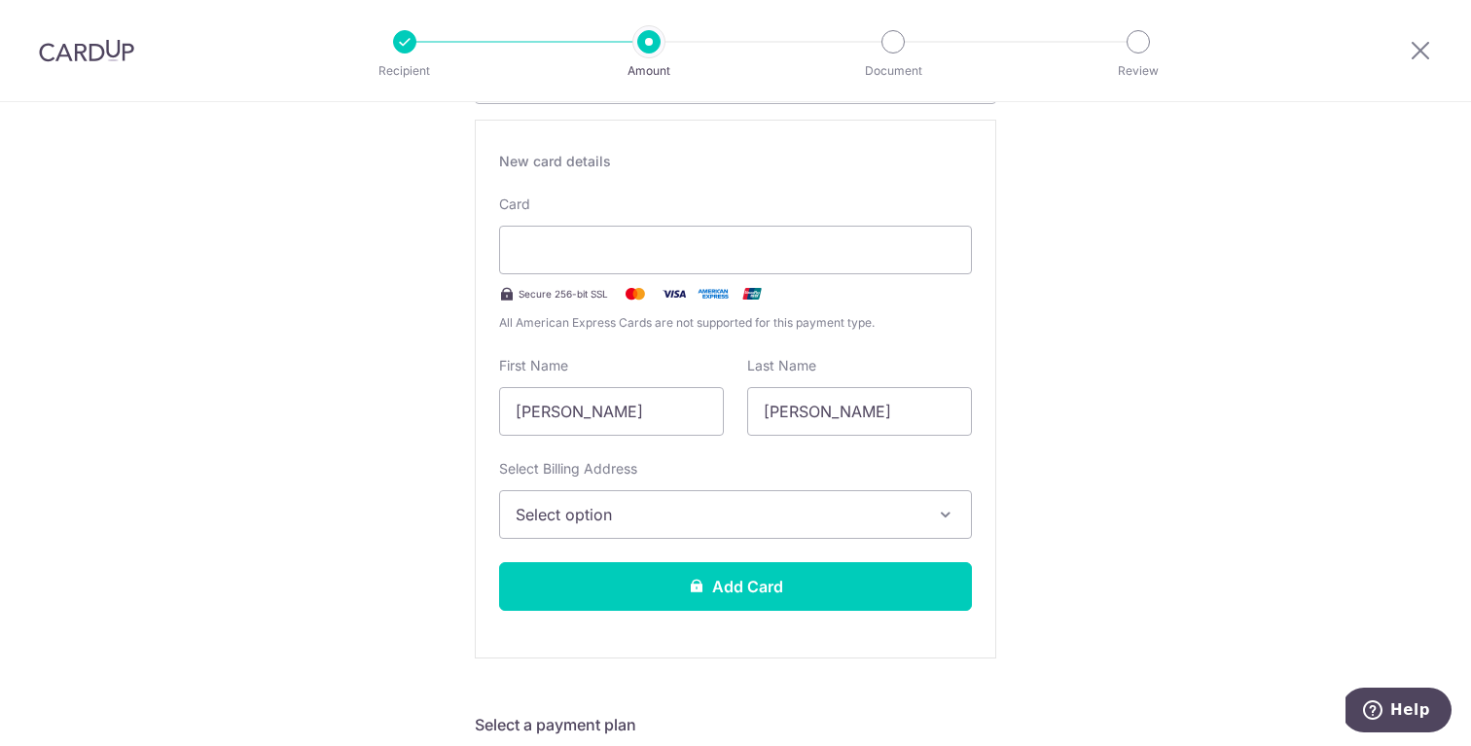
scroll to position [357, 0]
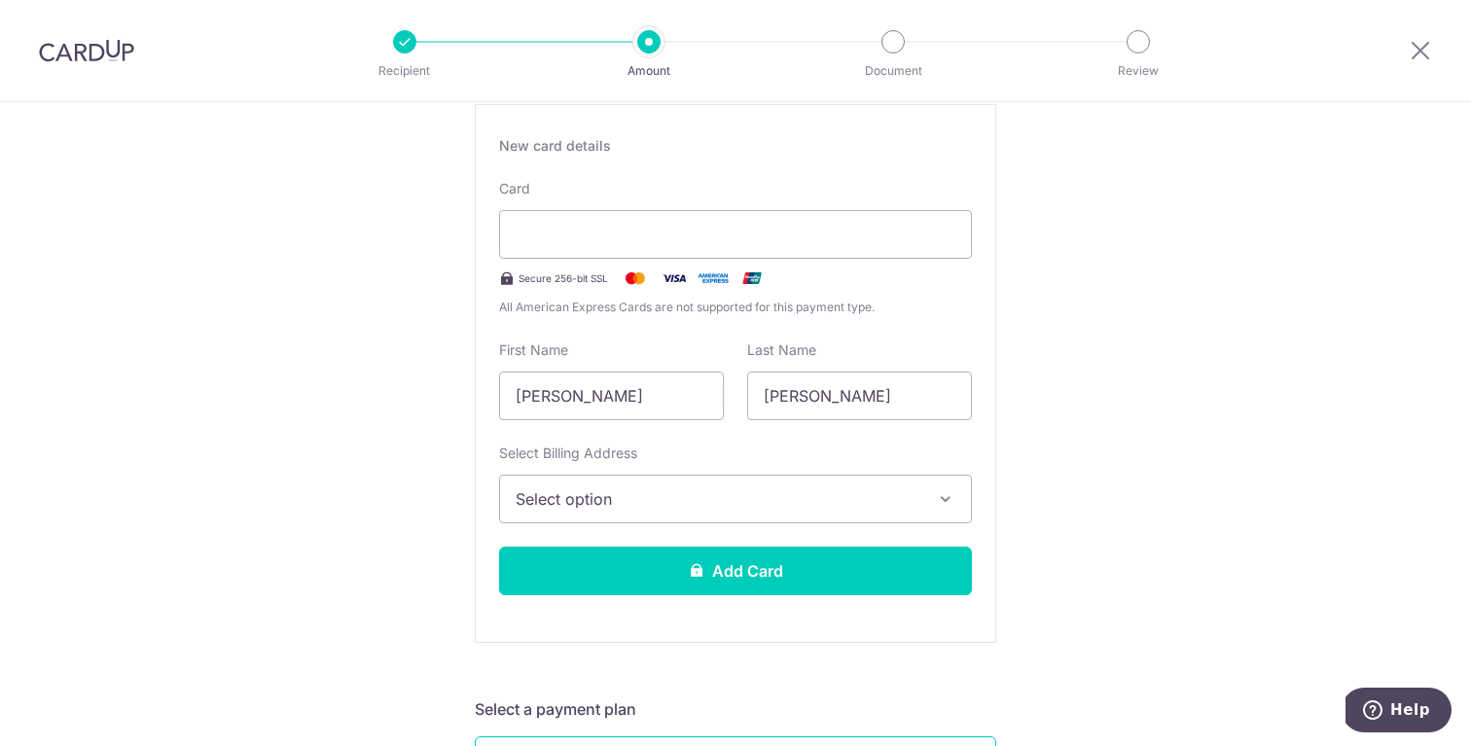
click at [703, 494] on span "Select option" at bounding box center [717, 498] width 405 height 23
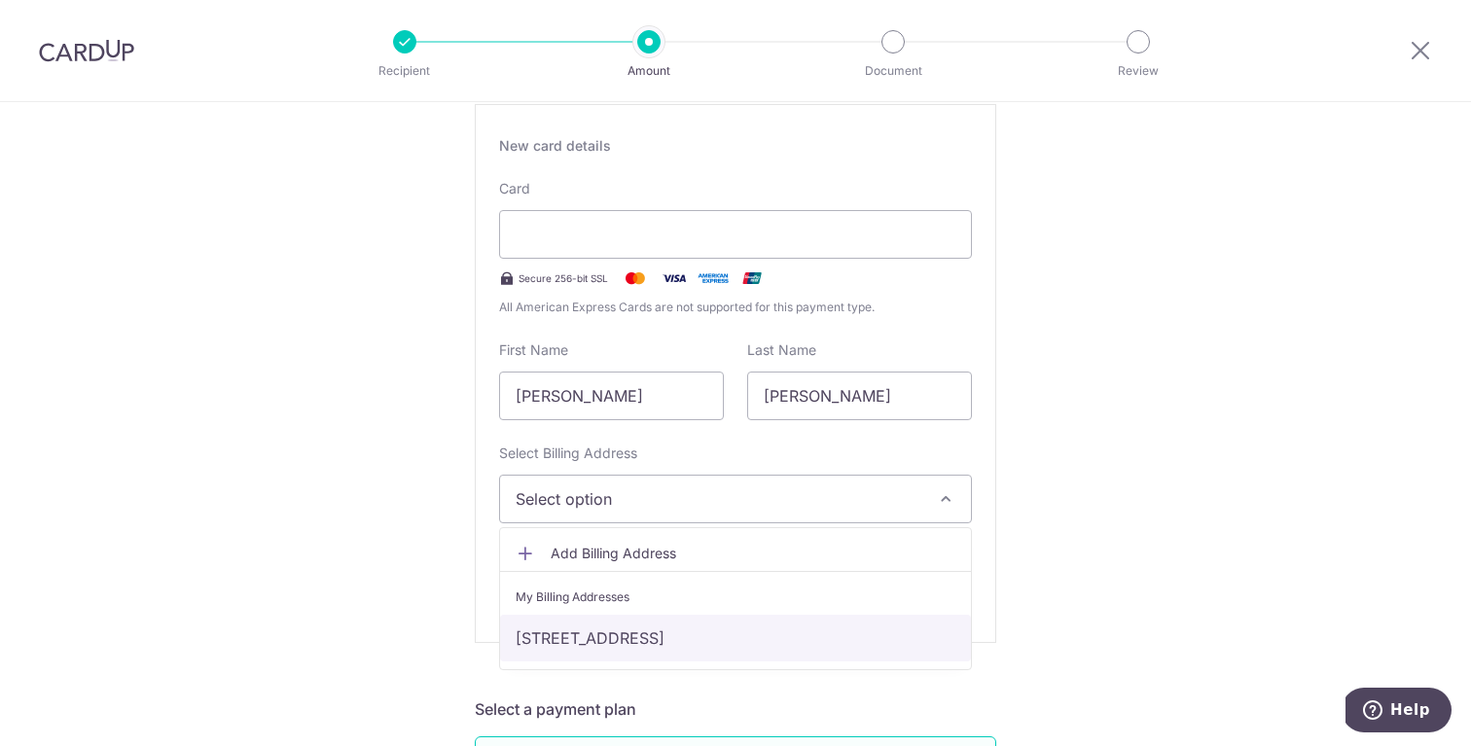
click at [660, 648] on link "[STREET_ADDRESS]" at bounding box center [735, 638] width 471 height 47
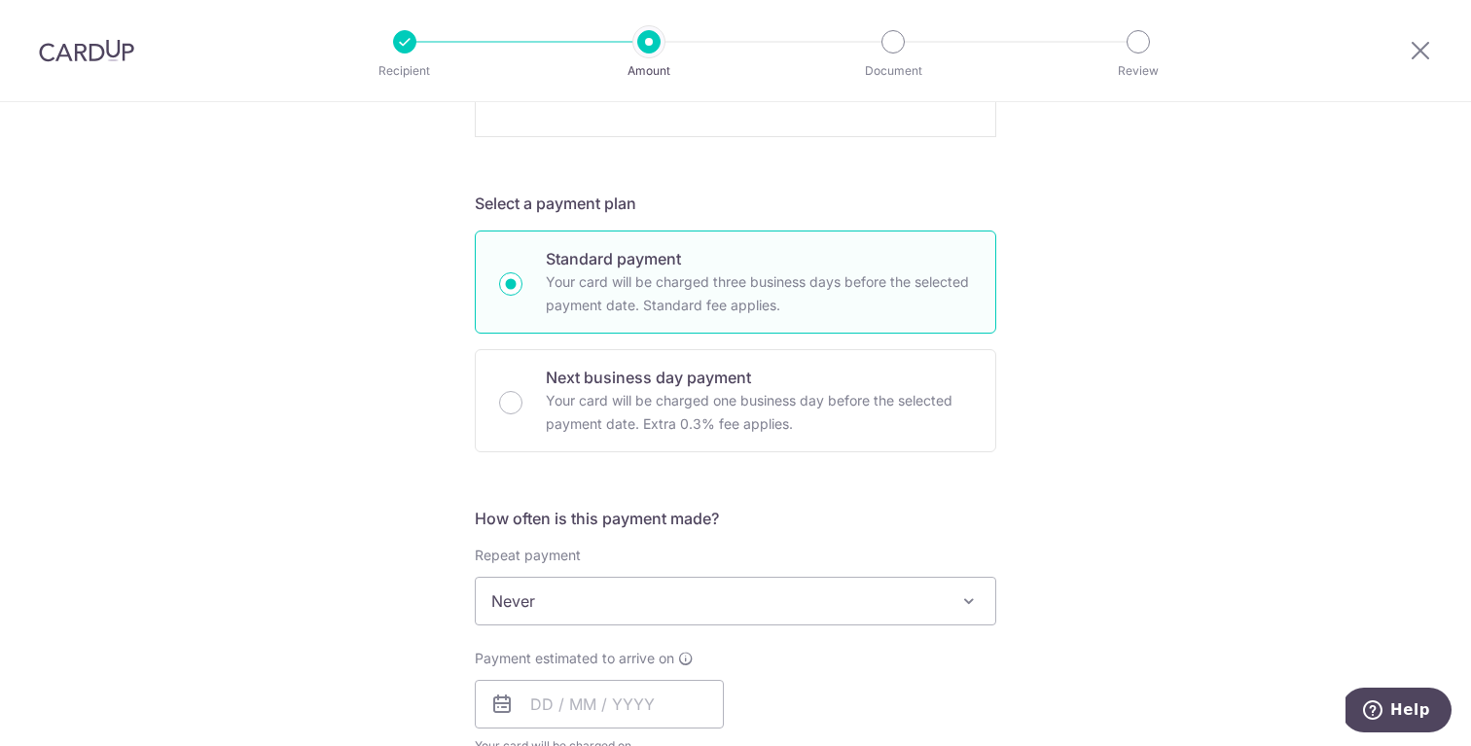
scroll to position [870, 0]
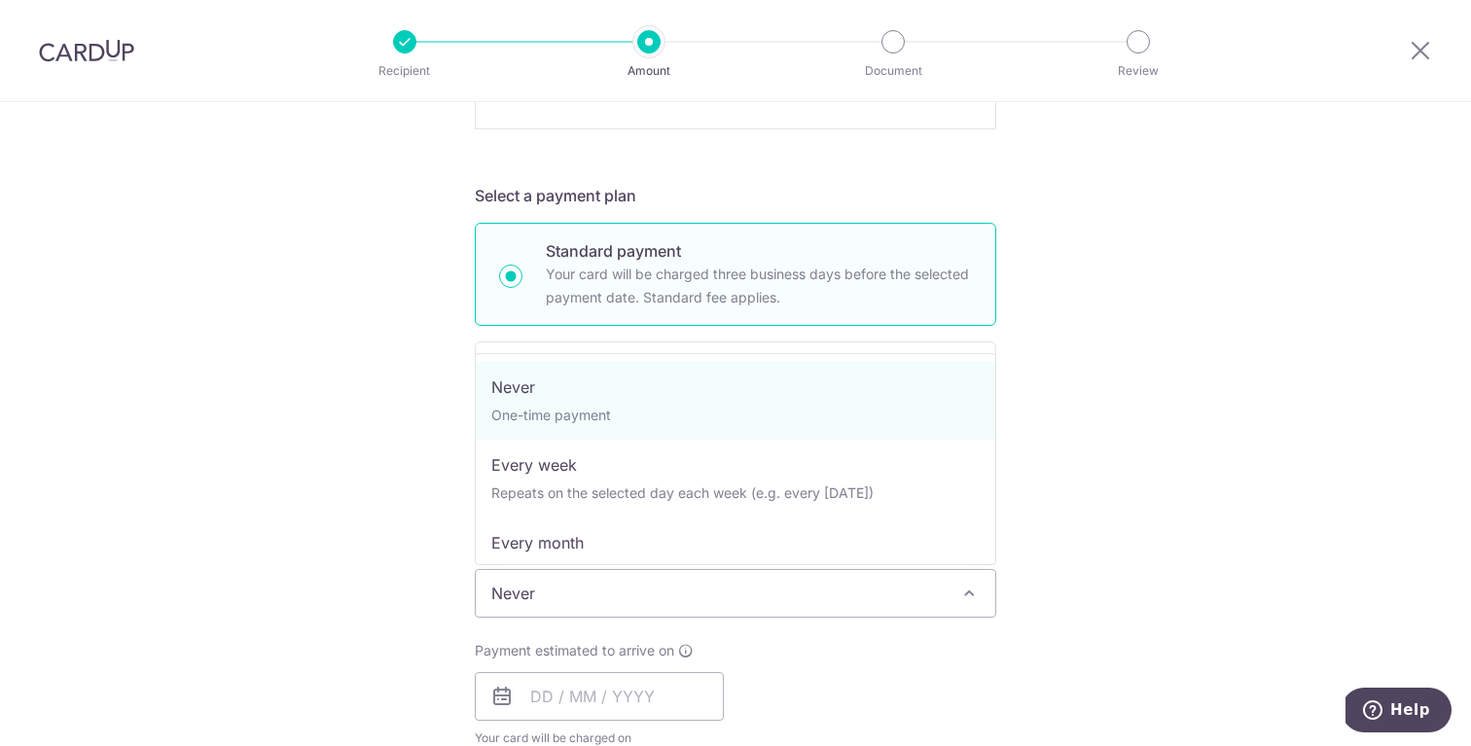
click at [697, 597] on span "Never" at bounding box center [735, 593] width 519 height 47
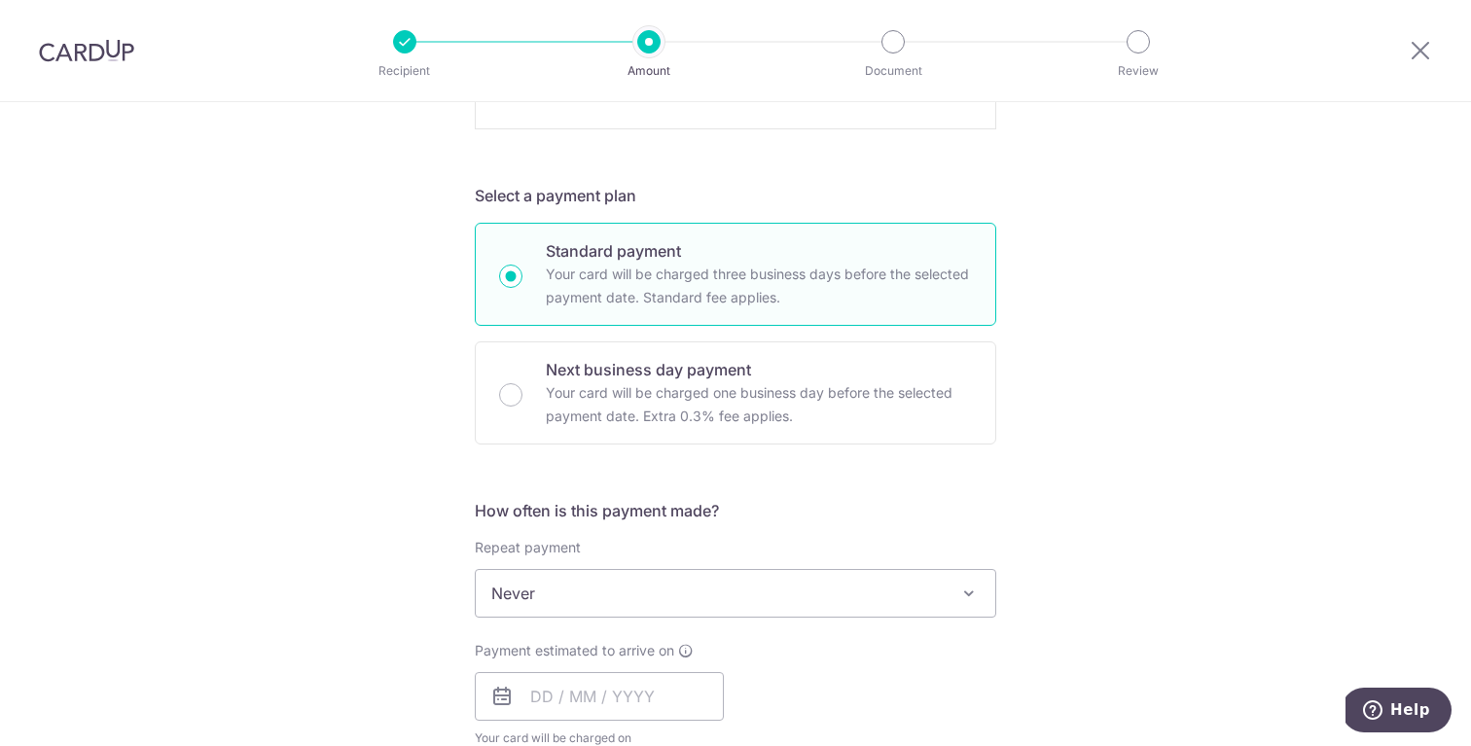
click at [1270, 373] on div "Tell us more about your payment Enter payment amount SGD 1,775.00 1775.00 Recip…" at bounding box center [735, 434] width 1471 height 2404
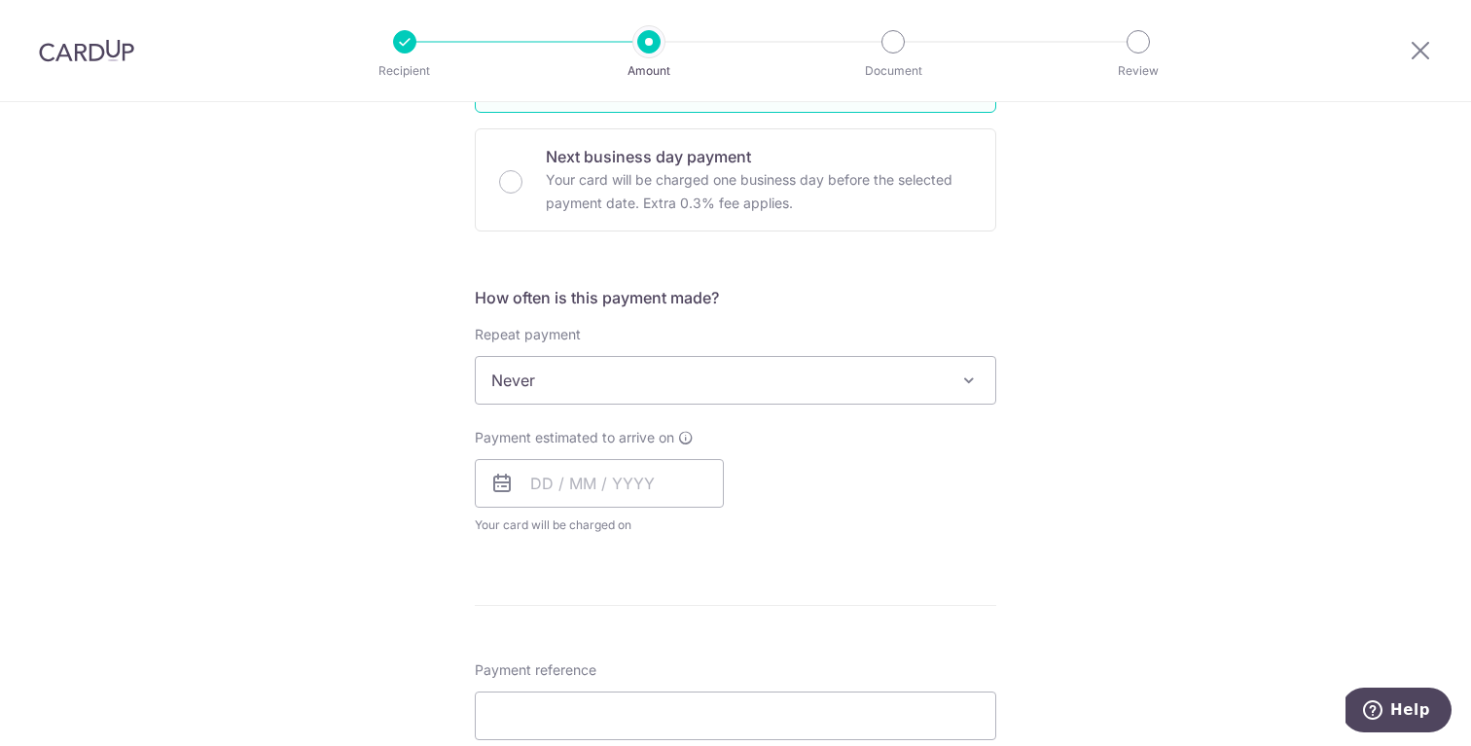
scroll to position [1093, 0]
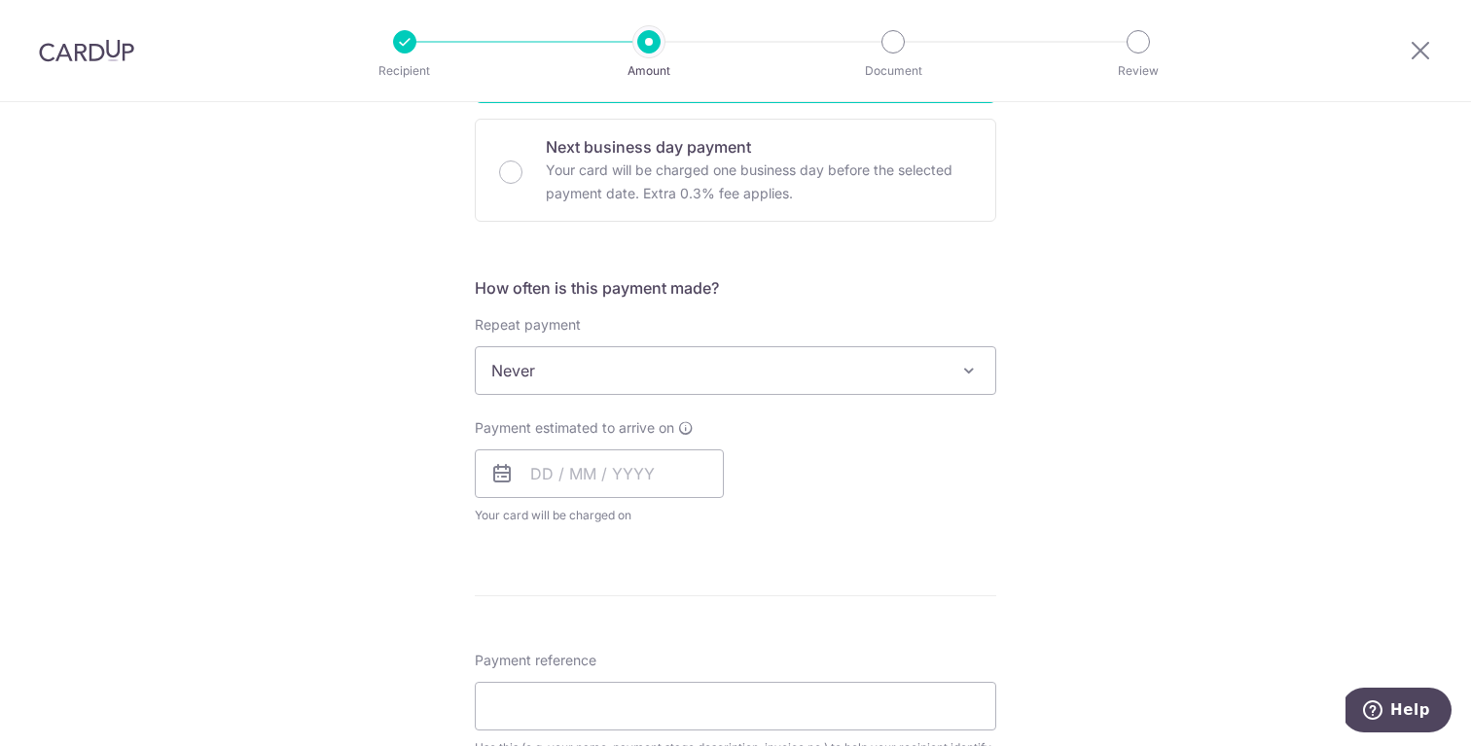
click at [655, 391] on span "Never" at bounding box center [735, 370] width 519 height 47
click at [96, 440] on div "Tell us more about your payment Enter payment amount SGD 1,775.00 1775.00 Recip…" at bounding box center [735, 211] width 1471 height 2404
click at [546, 476] on input "text" at bounding box center [599, 473] width 249 height 49
click at [702, 691] on link "17" at bounding box center [708, 689] width 31 height 31
type input "[DATE]"
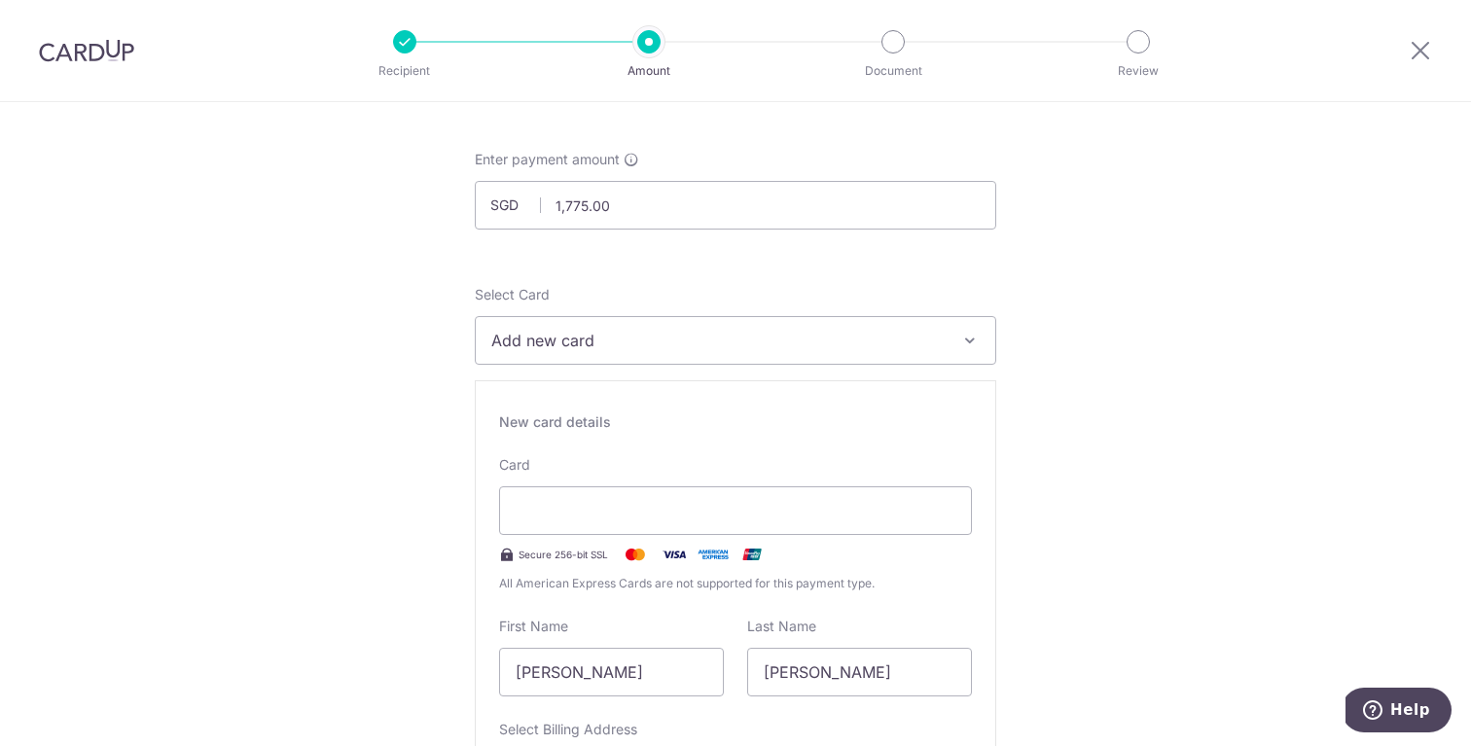
scroll to position [90, 0]
